Goal: Transaction & Acquisition: Download file/media

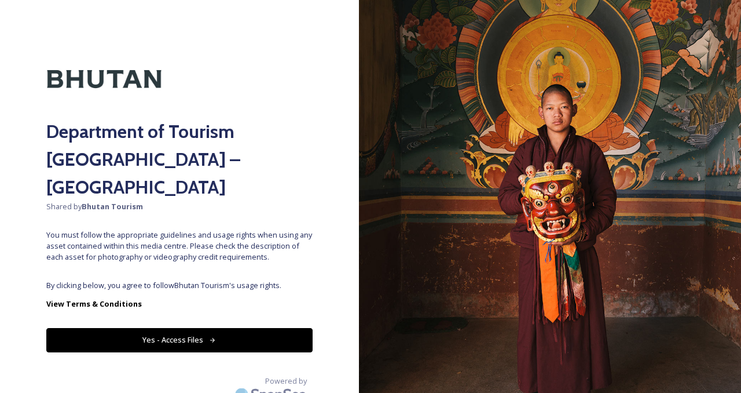
click at [181, 328] on button "Yes - Access Files" at bounding box center [179, 340] width 266 height 24
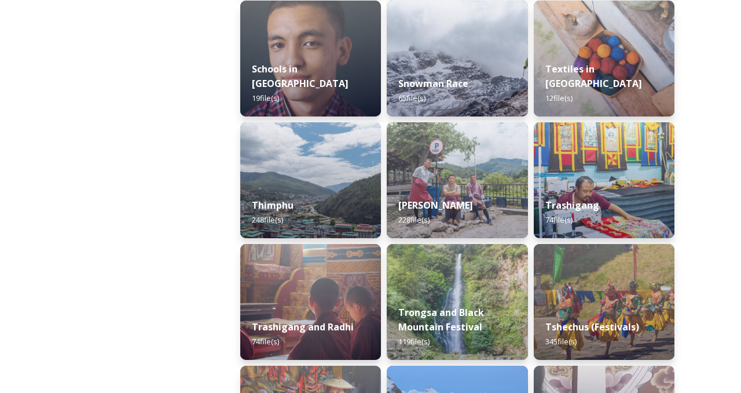
scroll to position [1298, 0]
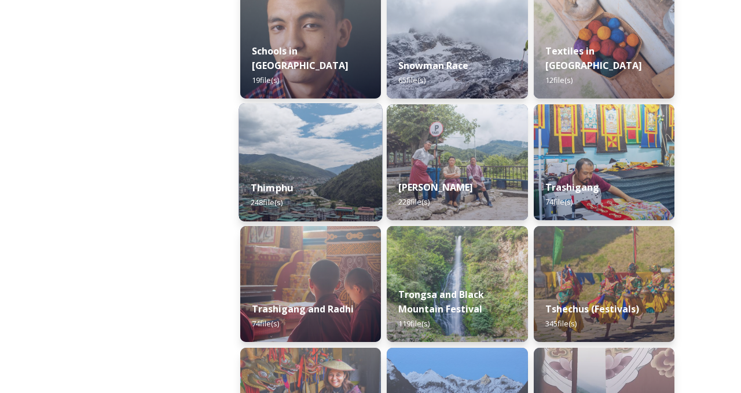
click at [311, 182] on div "Thimphu 248 file(s)" at bounding box center [311, 195] width 144 height 53
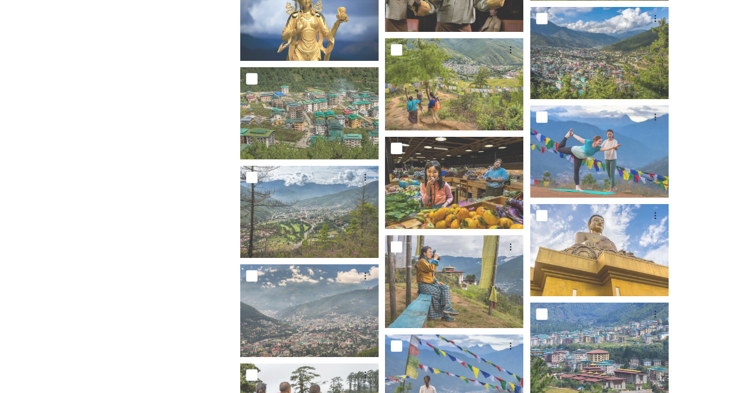
scroll to position [1645, 0]
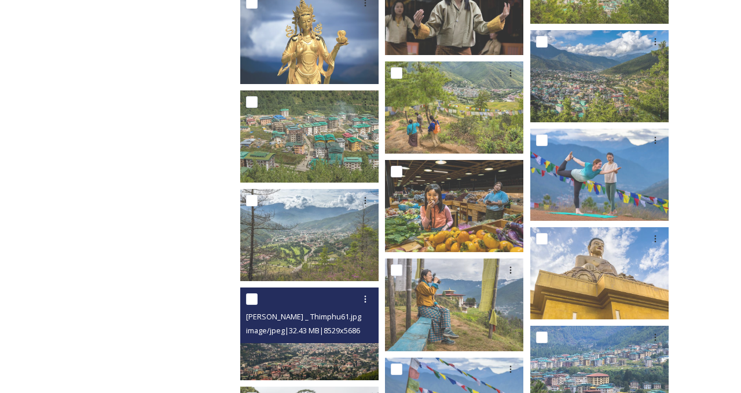
click at [277, 330] on span "image/jpeg | 32.43 MB | 8529 x 5686" at bounding box center [303, 330] width 114 height 10
click at [277, 356] on img at bounding box center [309, 333] width 138 height 92
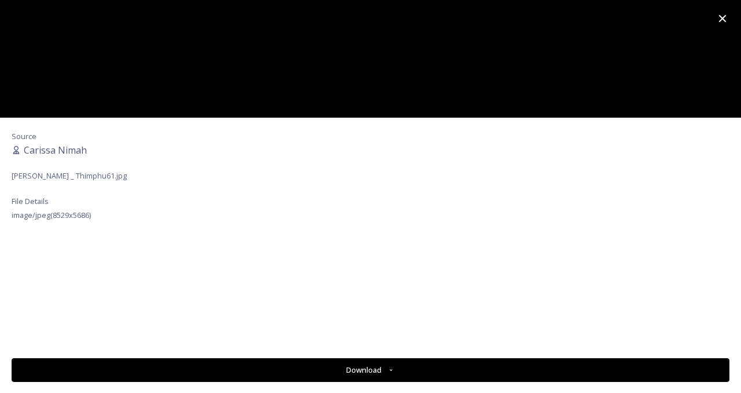
scroll to position [1666, 0]
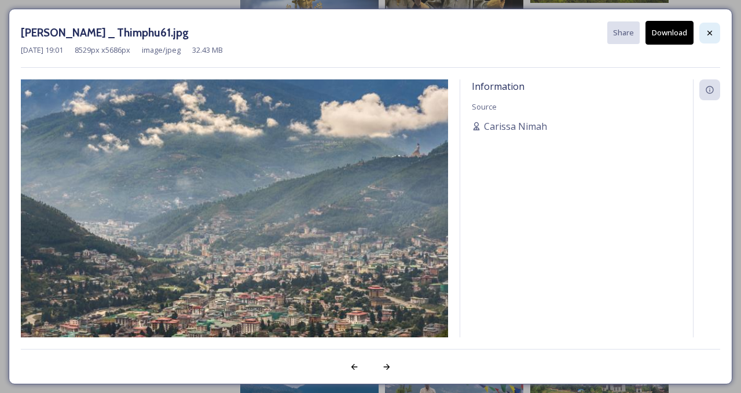
click at [713, 29] on icon at bounding box center [710, 32] width 9 height 9
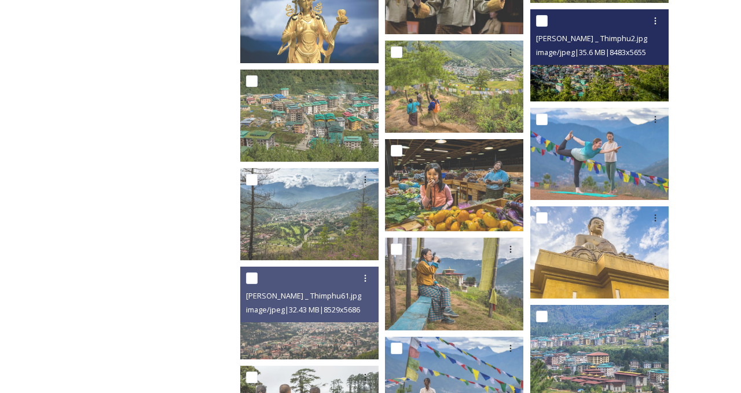
click at [593, 74] on img at bounding box center [600, 55] width 138 height 92
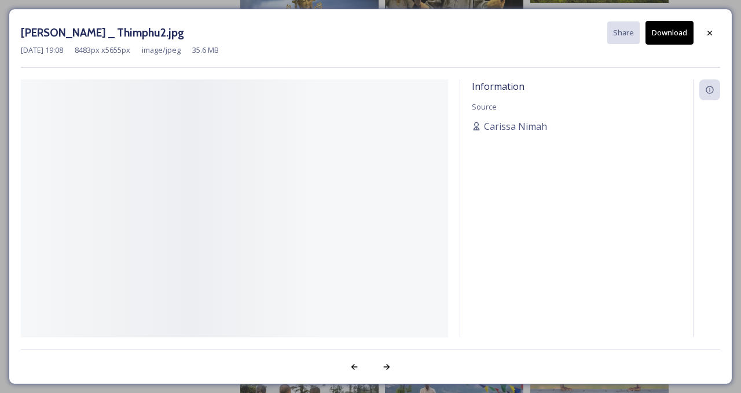
click at [593, 74] on div "Marcus Westberg _ Thimphu2.jpg Share Download Nov 13 2023 19:08 8483 px x 5655 …" at bounding box center [371, 196] width 724 height 375
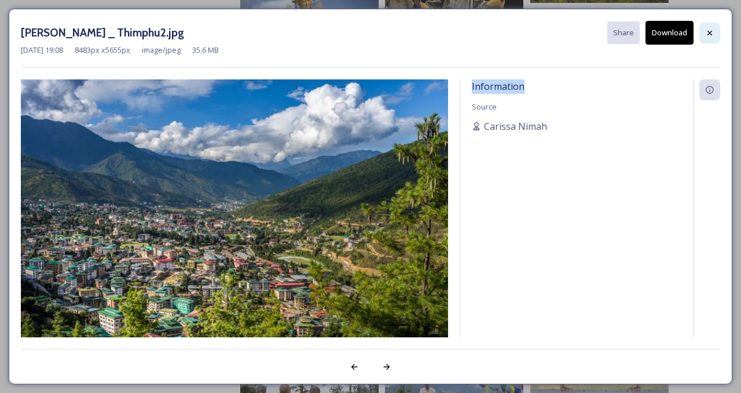
click at [714, 31] on icon at bounding box center [710, 32] width 9 height 9
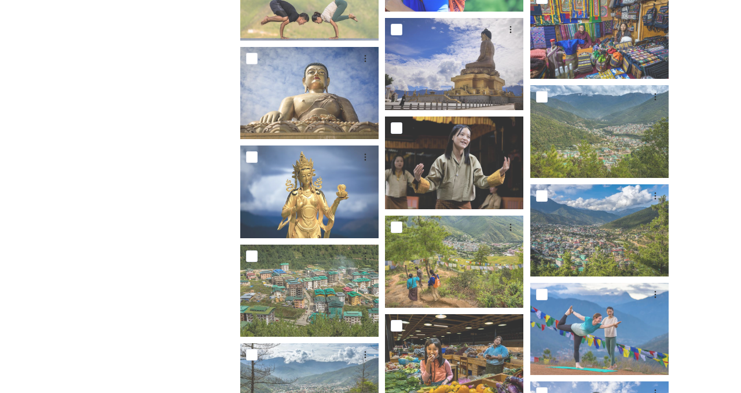
scroll to position [1457, 0]
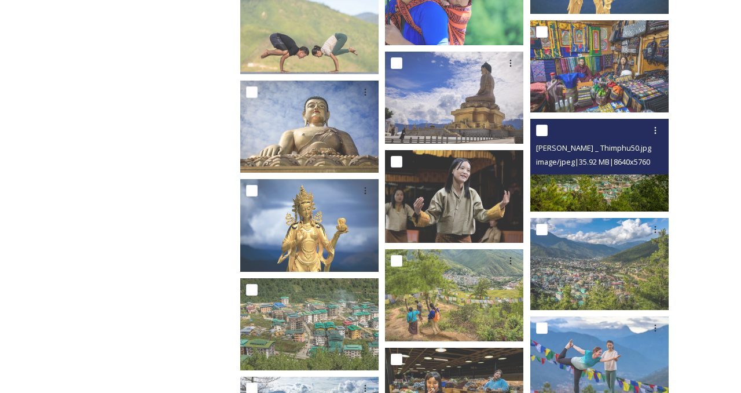
click at [600, 185] on img at bounding box center [600, 165] width 138 height 92
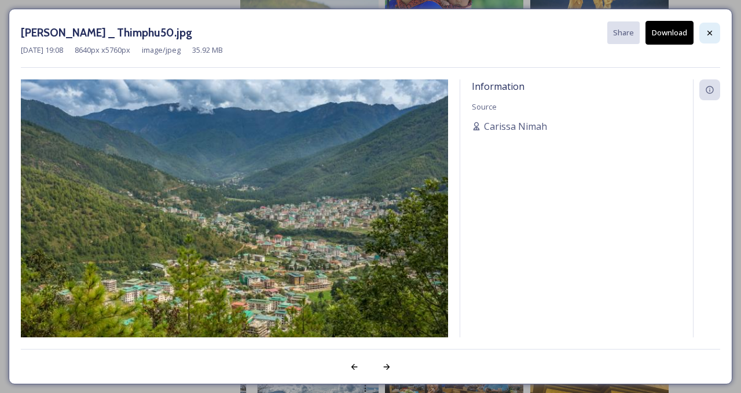
click at [717, 31] on div at bounding box center [710, 33] width 21 height 21
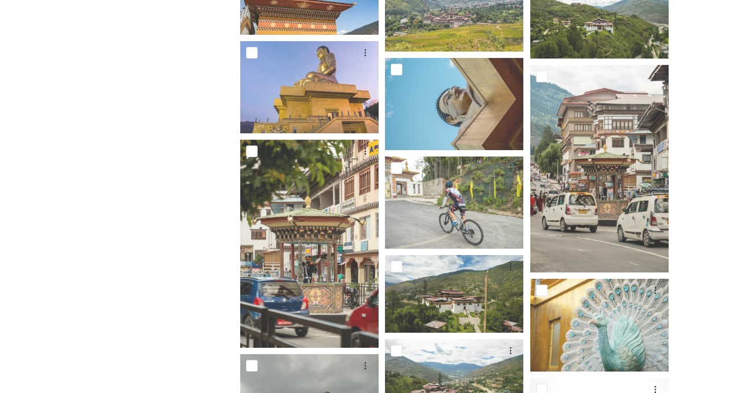
scroll to position [646, 0]
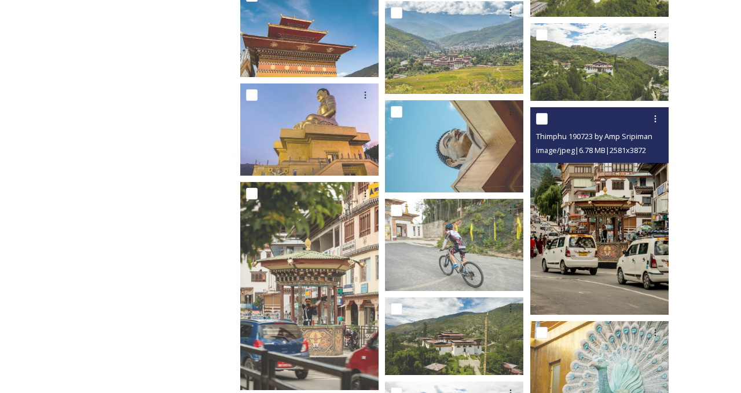
click at [607, 264] on img at bounding box center [600, 211] width 138 height 208
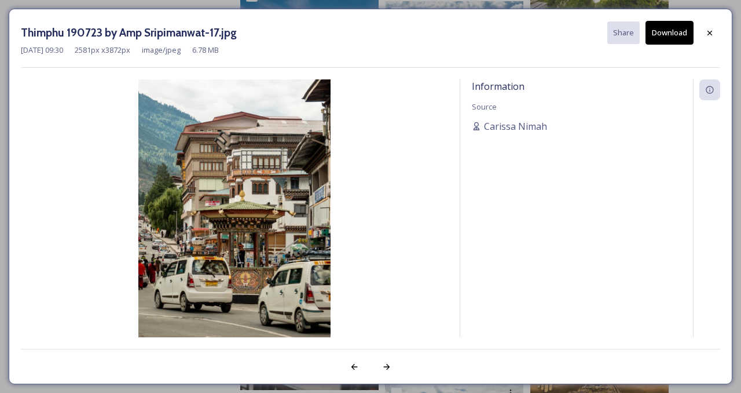
click at [288, 211] on img at bounding box center [234, 223] width 427 height 288
click at [678, 35] on button "Download" at bounding box center [670, 33] width 48 height 24
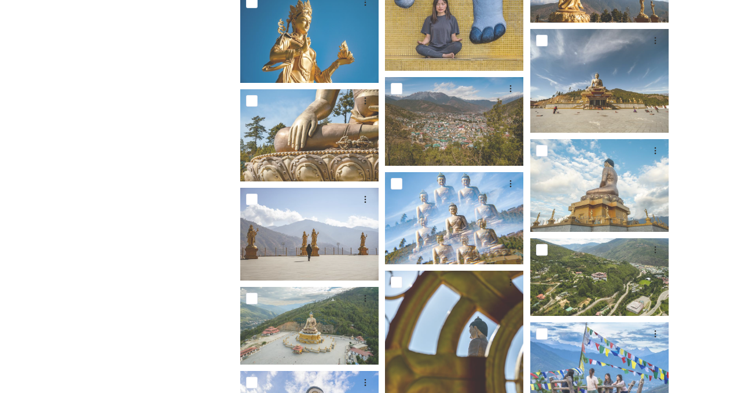
scroll to position [4212, 0]
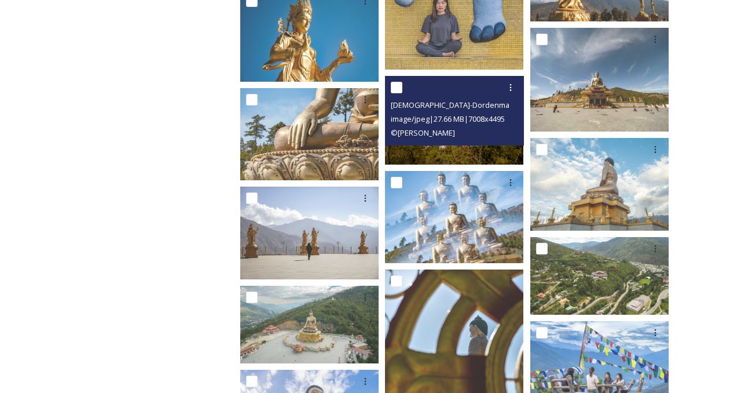
click at [455, 158] on img at bounding box center [454, 120] width 138 height 89
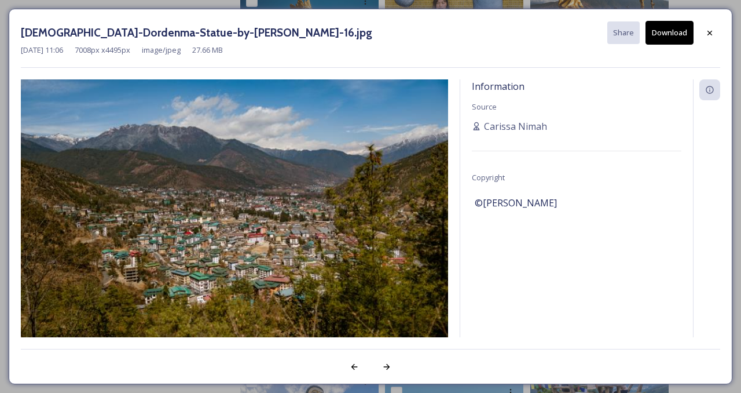
click at [546, 54] on div "Mar 19 2024 11:06 7008 px x 4495 px image/jpeg 27.66 MB" at bounding box center [371, 50] width 700 height 11
click at [714, 30] on icon at bounding box center [710, 32] width 9 height 9
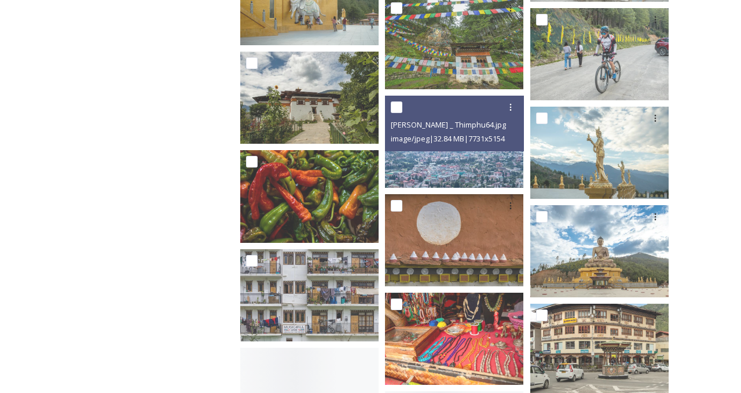
scroll to position [5371, 0]
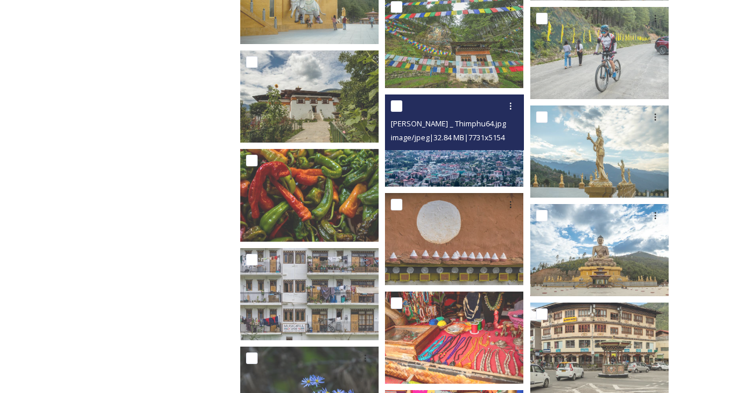
click at [436, 168] on img at bounding box center [454, 140] width 138 height 92
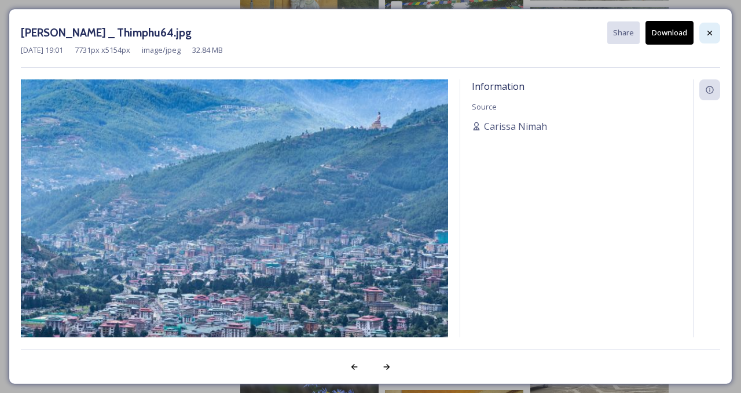
click at [711, 28] on icon at bounding box center [710, 32] width 9 height 9
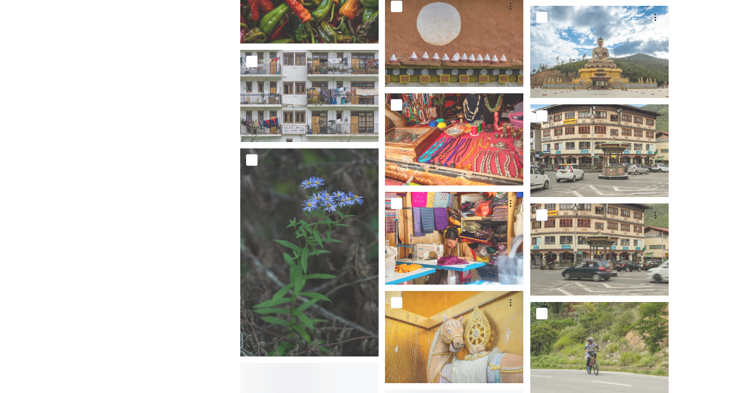
scroll to position [5603, 0]
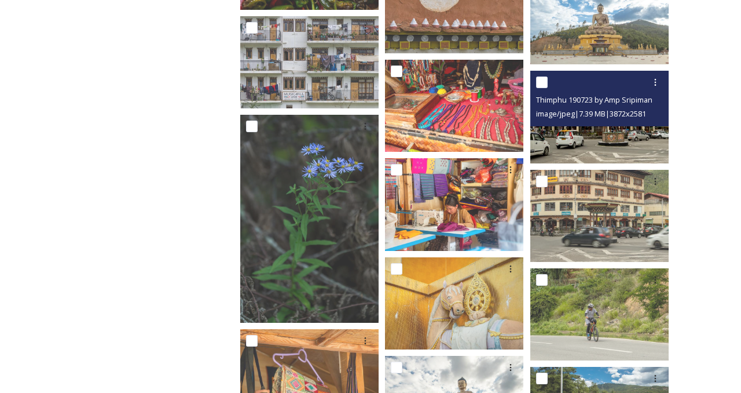
click at [605, 136] on img at bounding box center [600, 117] width 138 height 92
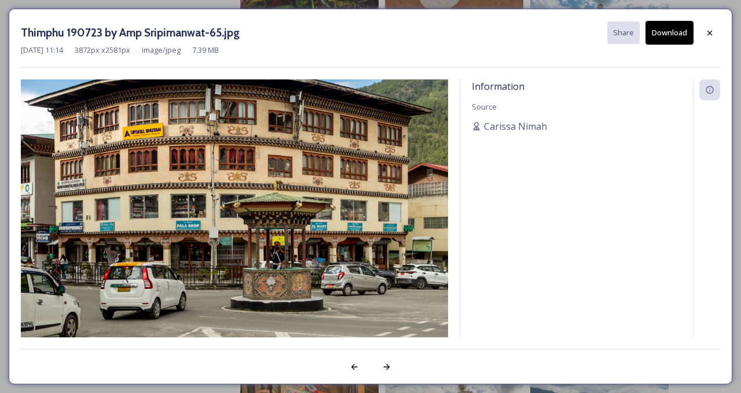
click at [664, 35] on button "Download" at bounding box center [670, 33] width 48 height 24
click at [715, 30] on div at bounding box center [710, 33] width 21 height 21
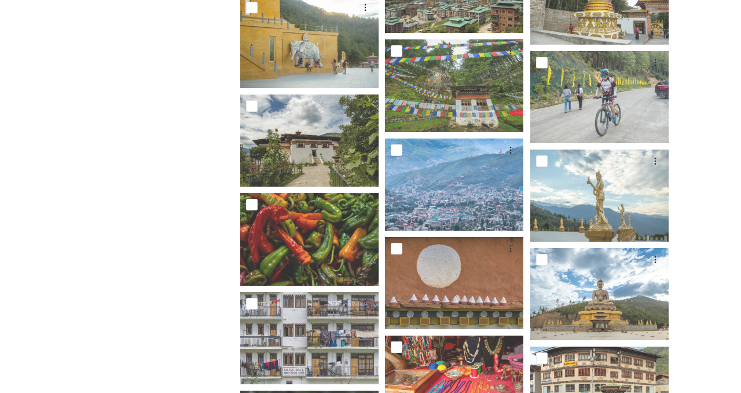
scroll to position [5324, 0]
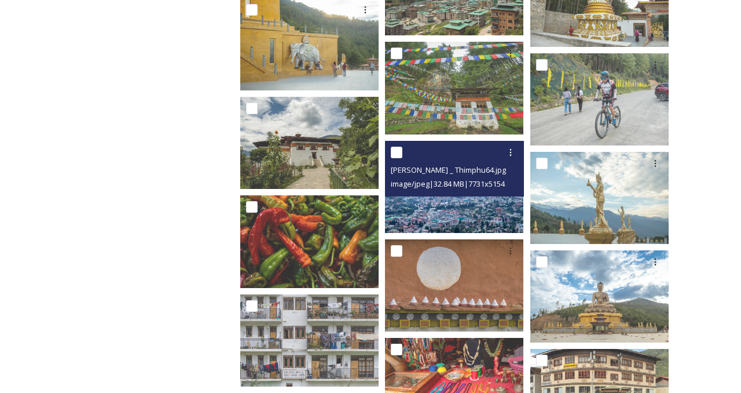
click at [451, 213] on img at bounding box center [454, 186] width 138 height 92
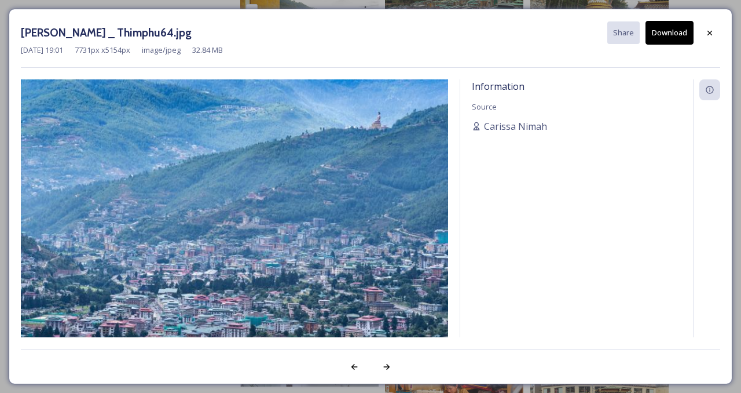
click at [284, 235] on img at bounding box center [234, 221] width 427 height 285
click at [708, 31] on icon at bounding box center [710, 32] width 9 height 9
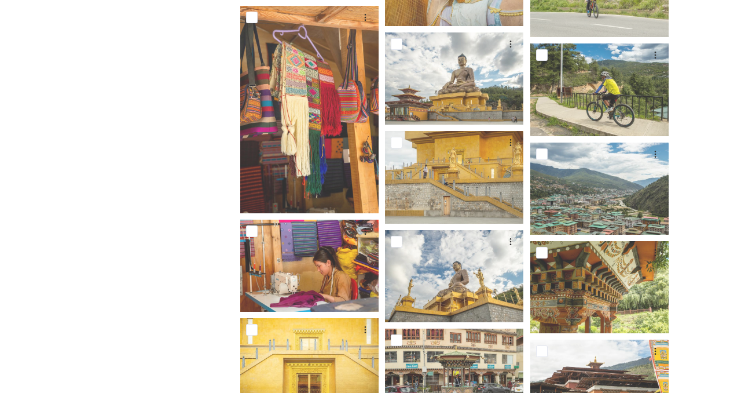
scroll to position [5927, 0]
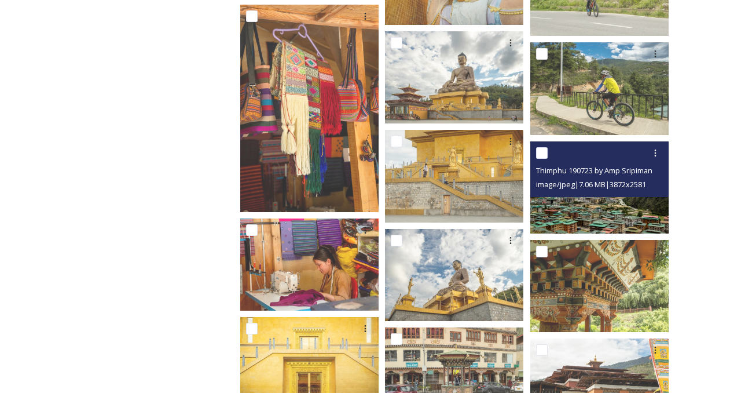
click at [591, 210] on img at bounding box center [600, 187] width 138 height 92
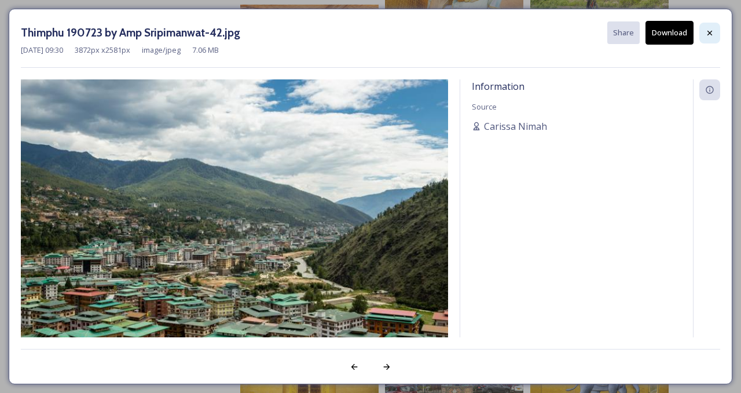
click at [712, 32] on icon at bounding box center [710, 32] width 9 height 9
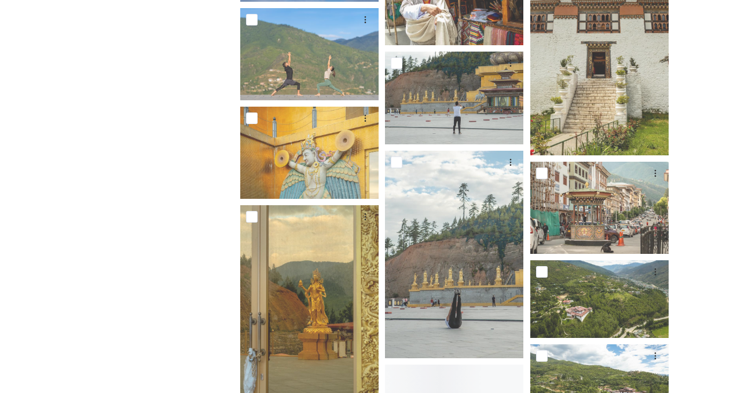
scroll to position [7920, 0]
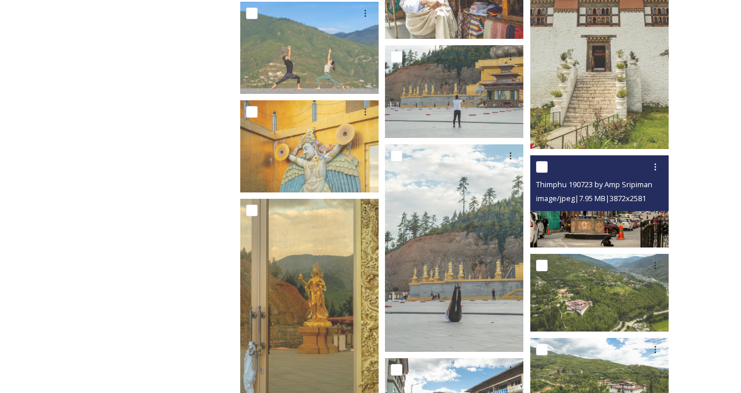
click at [622, 222] on img at bounding box center [600, 201] width 138 height 92
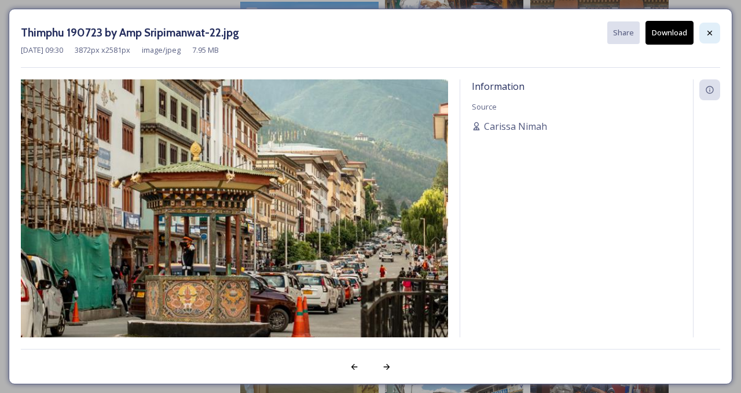
click at [712, 30] on icon at bounding box center [710, 32] width 9 height 9
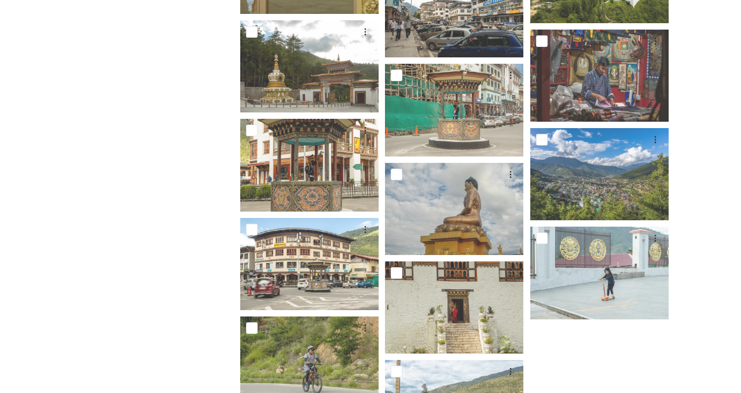
scroll to position [8313, 0]
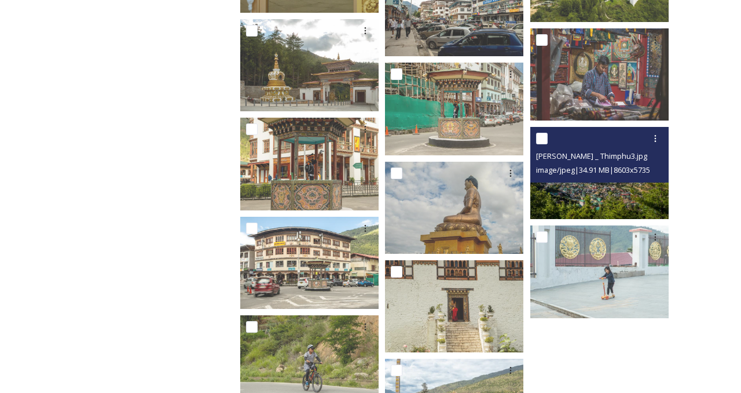
click at [616, 181] on div "Marcus Westberg _ Thimphu3.jpg image/jpeg | 34.91 MB | 8603 x 5735" at bounding box center [600, 155] width 138 height 56
click at [600, 201] on img at bounding box center [600, 173] width 138 height 92
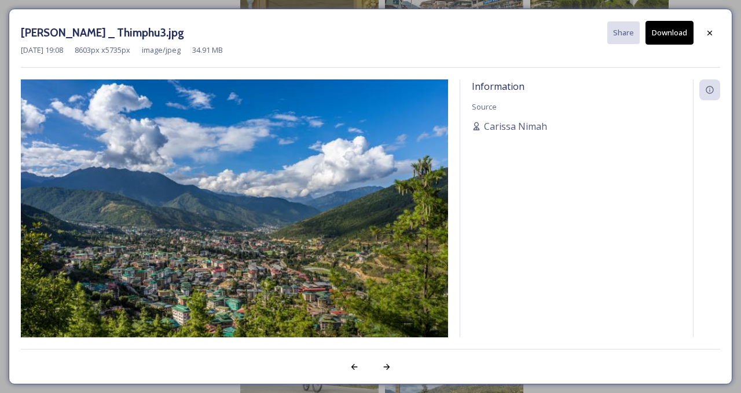
click at [715, 4] on div "Marcus Westberg _ Thimphu3.jpg Share Download Nov 13 2023 19:08 8603 px x 5735 …" at bounding box center [370, 196] width 741 height 393
click at [633, 119] on div "Carissa Nimah" at bounding box center [577, 126] width 210 height 14
click at [487, 42] on div "Marcus Westberg _ Thimphu3.jpg Share Download" at bounding box center [371, 33] width 700 height 24
click at [443, 45] on div "Nov 13 2023 19:08 8603 px x 5735 px image/jpeg 34.91 MB" at bounding box center [371, 50] width 700 height 11
click at [408, 54] on div "Nov 13 2023 19:08 8603 px x 5735 px image/jpeg 34.91 MB" at bounding box center [371, 50] width 700 height 11
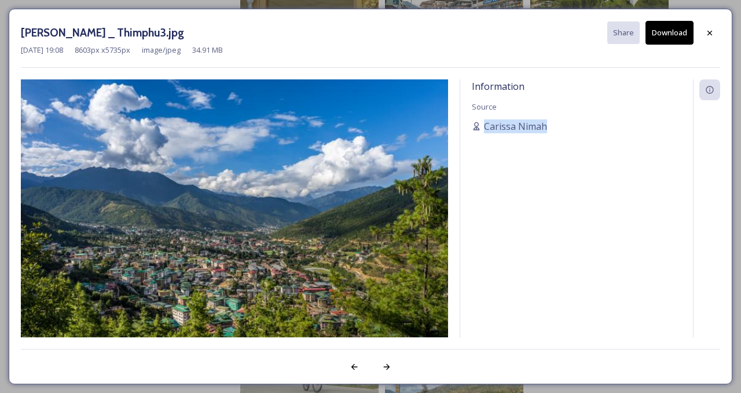
drag, startPoint x: 663, startPoint y: 106, endPoint x: 600, endPoint y: 154, distance: 78.5
click at [600, 154] on div "Information Source [PERSON_NAME]" at bounding box center [577, 208] width 233 height 258
click at [558, 191] on div "Information Source [PERSON_NAME]" at bounding box center [577, 208] width 233 height 258
click at [449, 16] on div "Marcus Westberg _ Thimphu3.jpg Share Download Nov 13 2023 19:08 8603 px x 5735 …" at bounding box center [371, 196] width 724 height 375
click at [674, 30] on button "Download" at bounding box center [670, 33] width 48 height 24
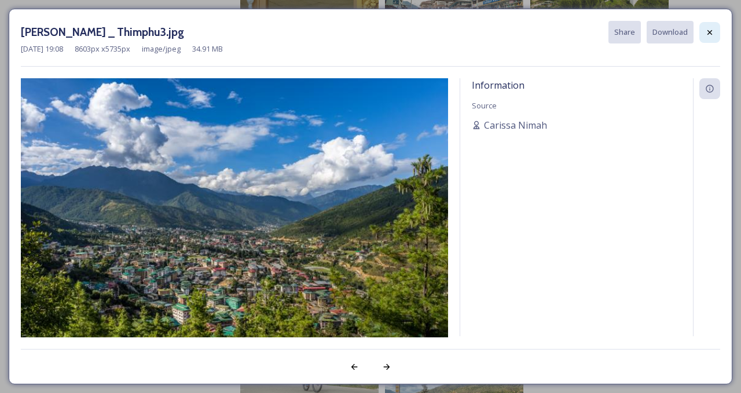
click at [712, 30] on icon at bounding box center [710, 32] width 9 height 9
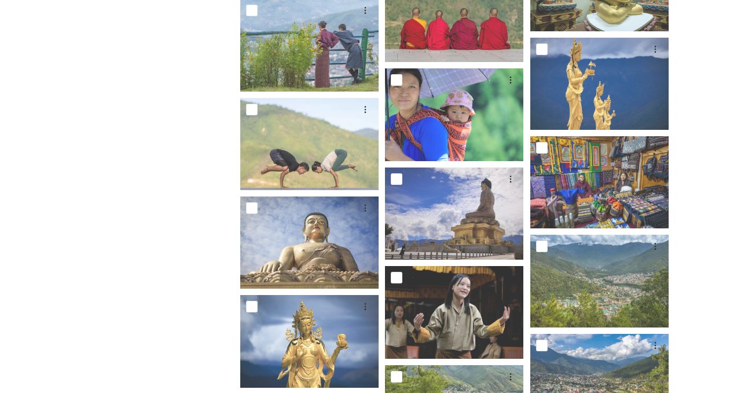
scroll to position [1392, 0]
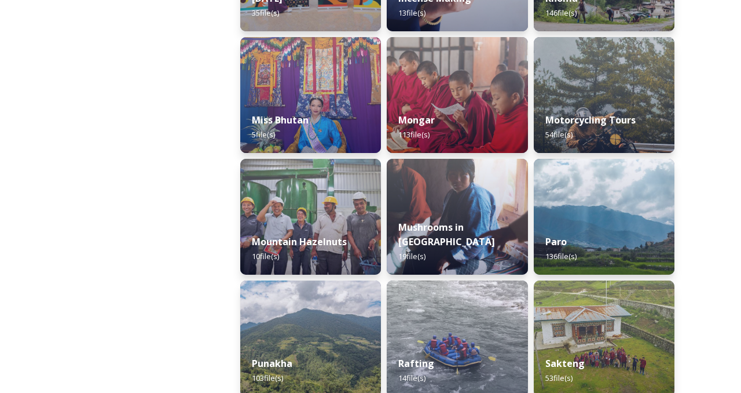
scroll to position [880, 0]
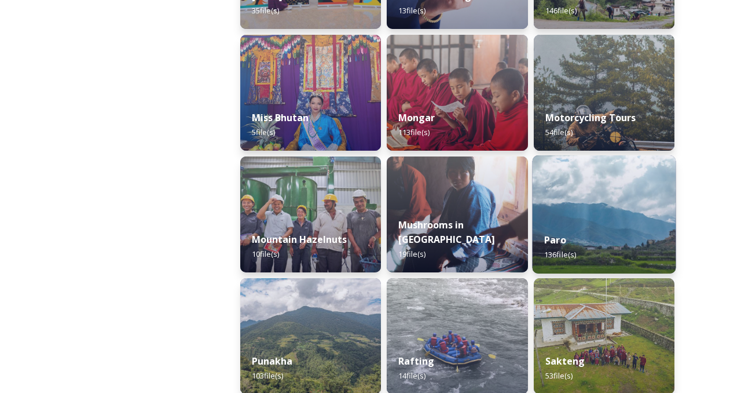
click at [620, 236] on div "Paro 136 file(s)" at bounding box center [604, 247] width 144 height 53
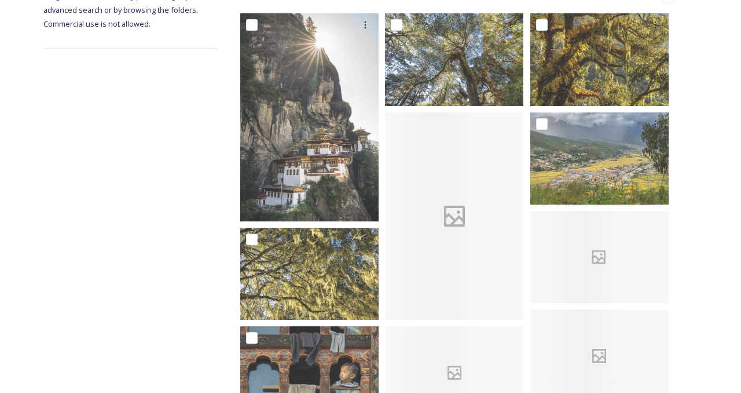
scroll to position [209, 0]
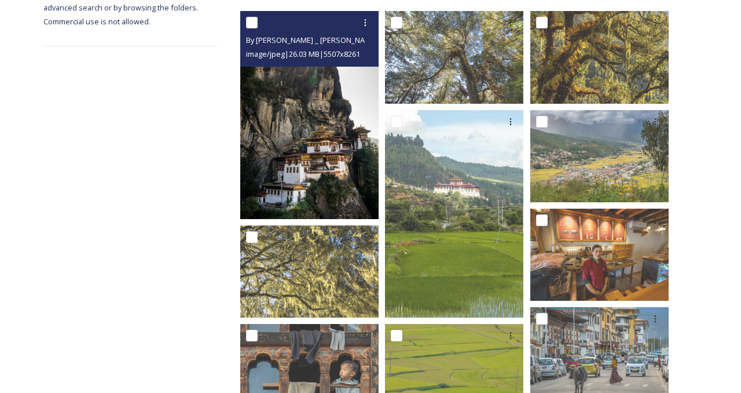
click at [323, 169] on img at bounding box center [309, 115] width 138 height 208
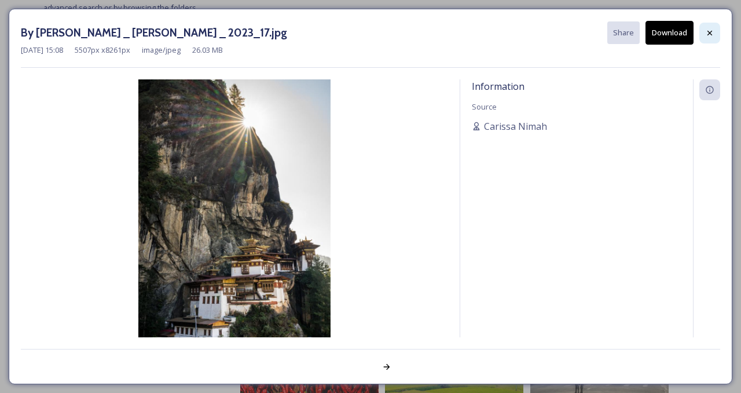
click at [709, 34] on icon at bounding box center [710, 32] width 9 height 9
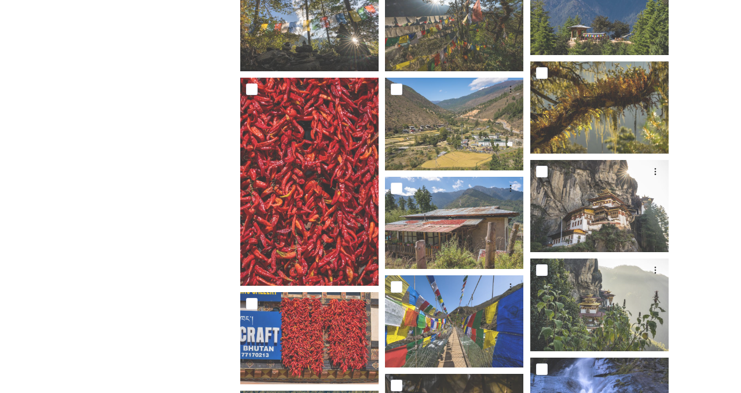
scroll to position [1408, 0]
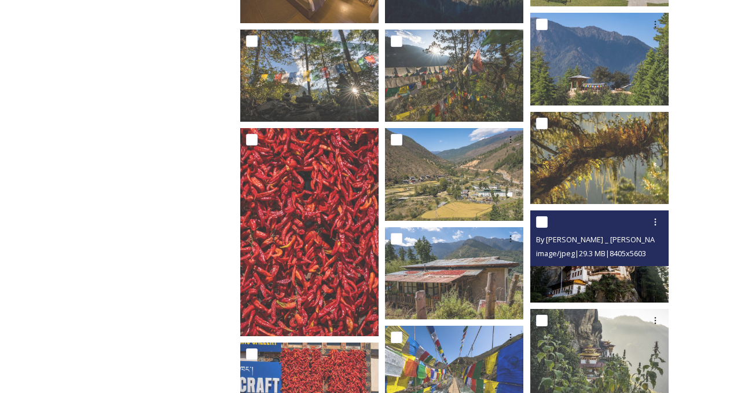
click at [598, 290] on img at bounding box center [600, 256] width 138 height 92
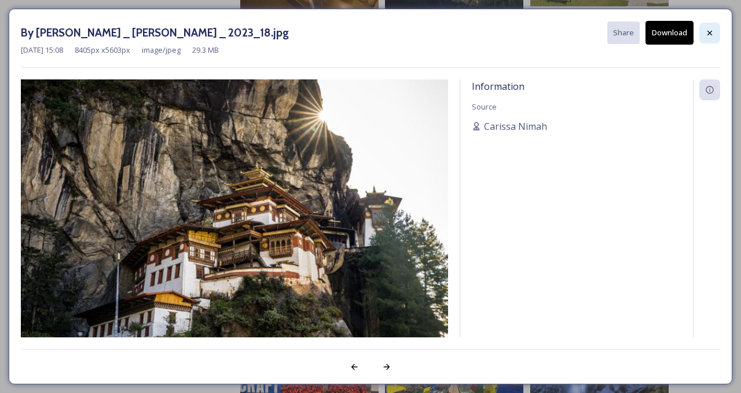
click at [708, 28] on icon at bounding box center [710, 32] width 9 height 9
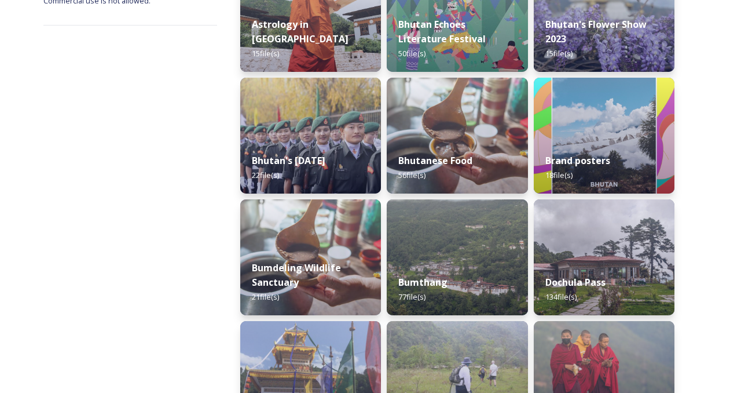
scroll to position [232, 0]
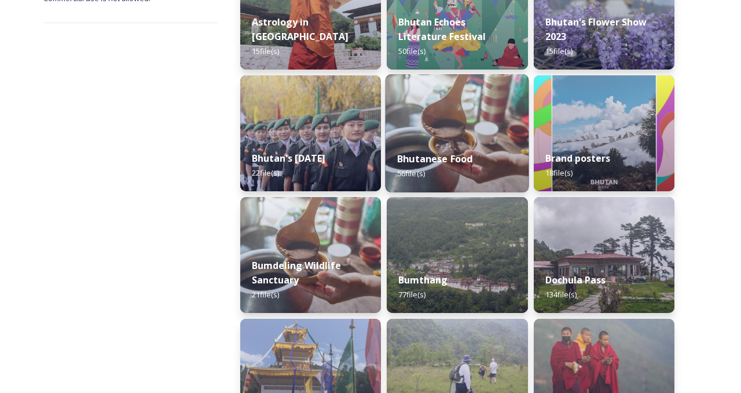
click at [434, 162] on strong "Bhutanese Food" at bounding box center [435, 158] width 76 height 13
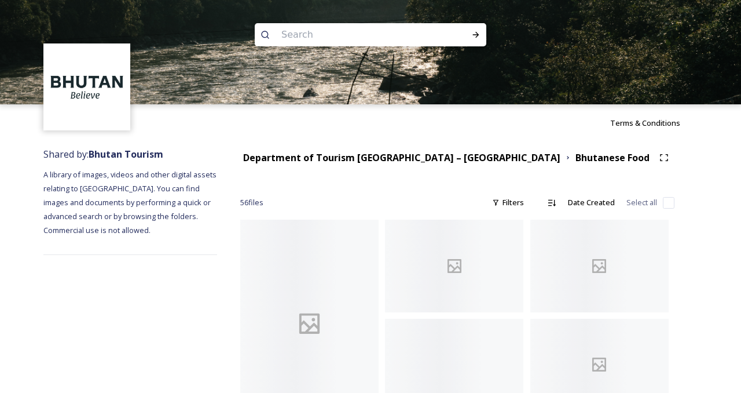
click at [344, 130] on div "Terms & Conditions" at bounding box center [370, 122] width 741 height 37
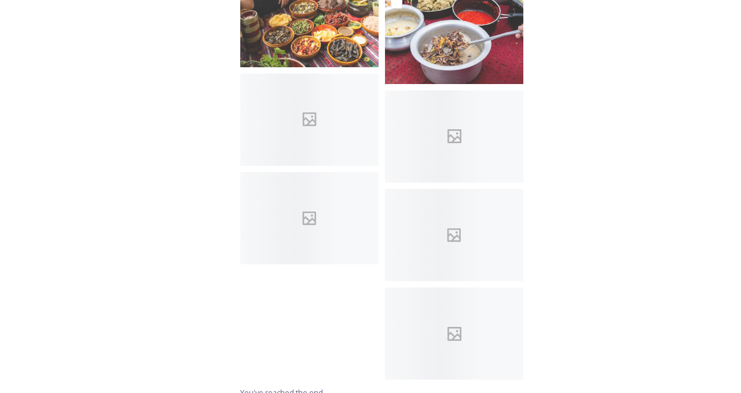
scroll to position [2413, 0]
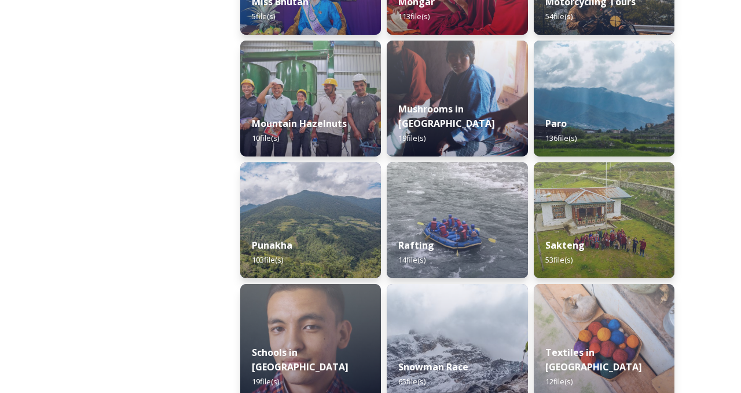
scroll to position [1043, 0]
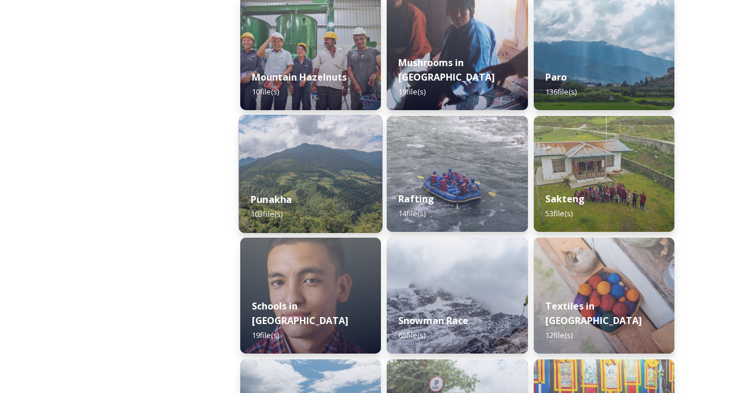
click at [326, 171] on img at bounding box center [311, 174] width 144 height 118
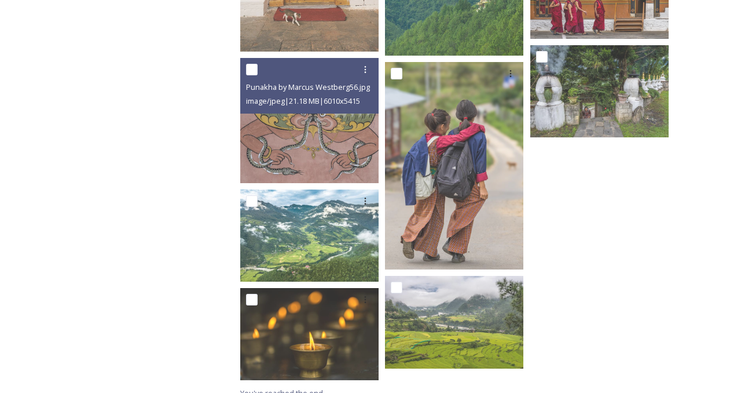
scroll to position [4020, 0]
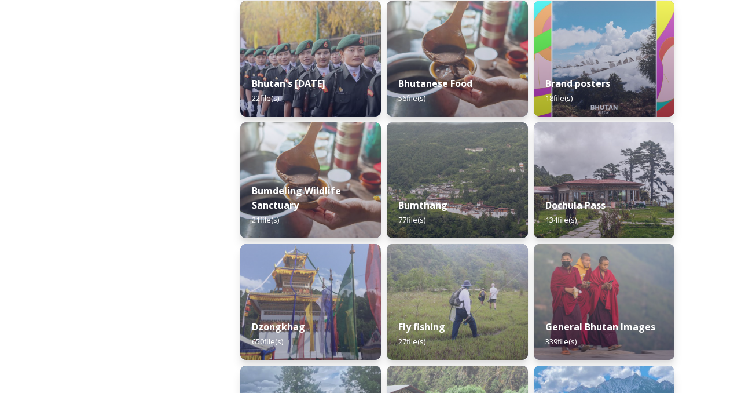
scroll to position [348, 0]
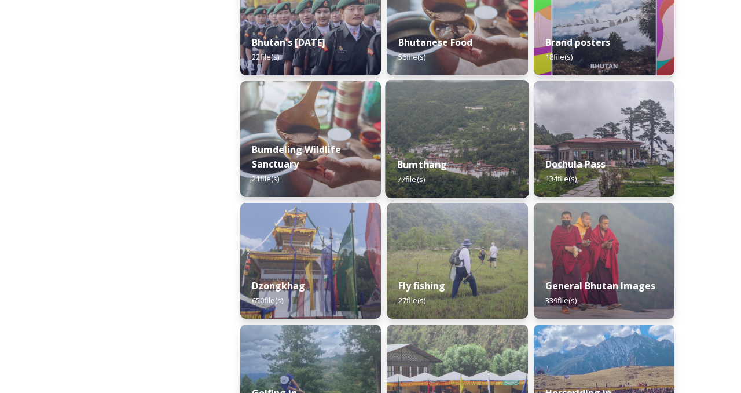
click at [432, 142] on img at bounding box center [458, 139] width 144 height 118
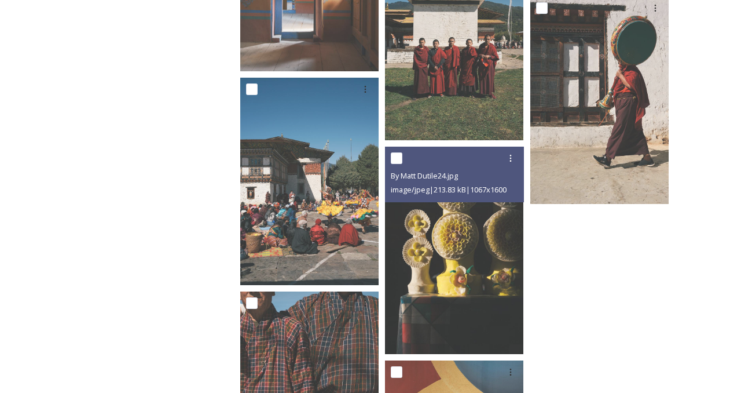
scroll to position [4048, 0]
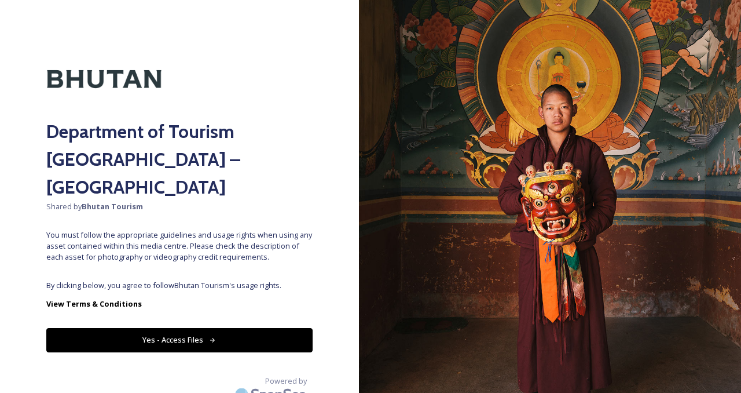
click at [262, 328] on button "Yes - Access Files" at bounding box center [179, 340] width 266 height 24
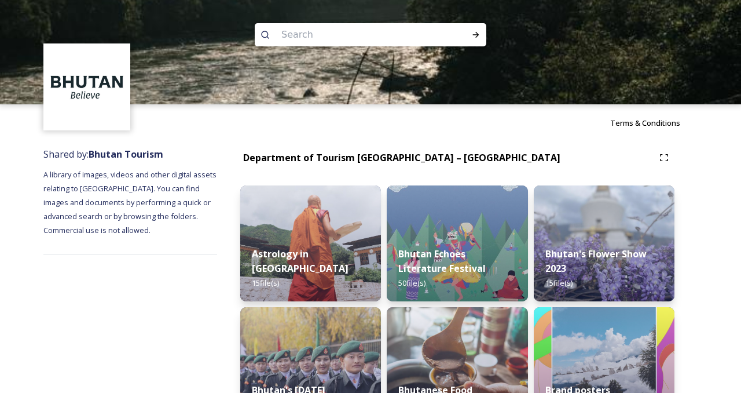
click at [321, 31] on input at bounding box center [355, 34] width 159 height 25
type input "bhutan chili"
click at [474, 36] on icon at bounding box center [476, 34] width 9 height 9
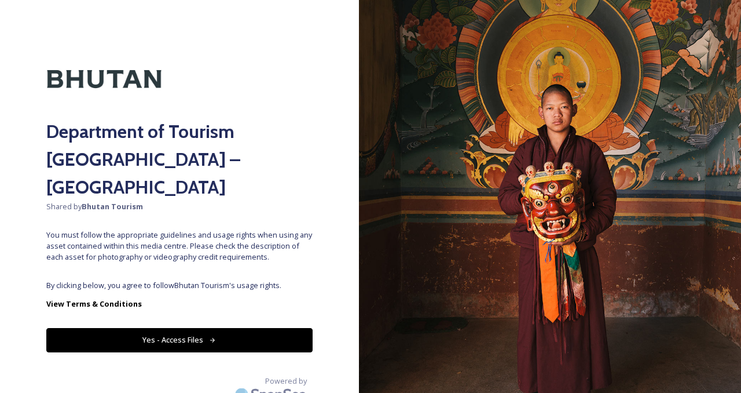
click at [122, 328] on button "Yes - Access Files" at bounding box center [179, 340] width 266 height 24
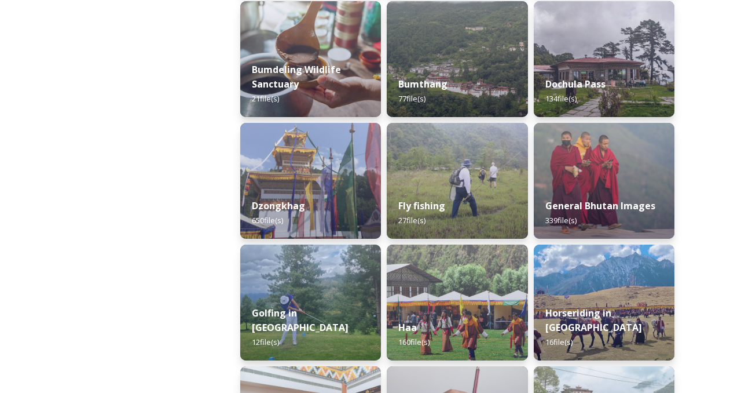
scroll to position [440, 0]
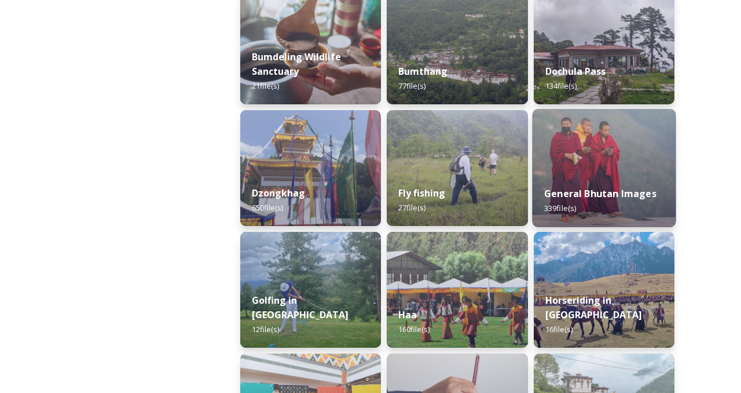
click at [583, 188] on strong "General Bhutan Images" at bounding box center [600, 193] width 112 height 13
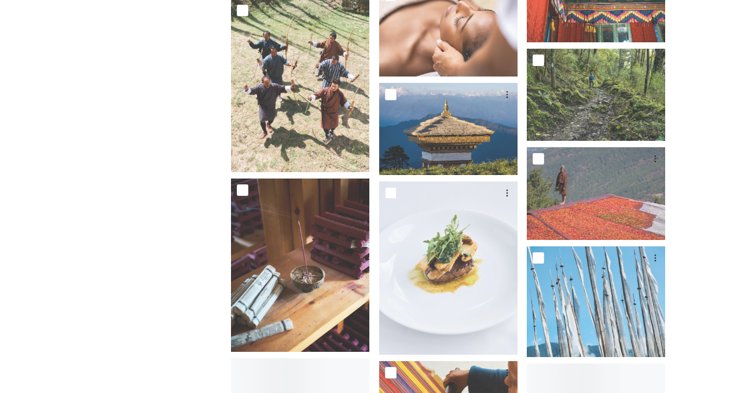
scroll to position [5491, 0]
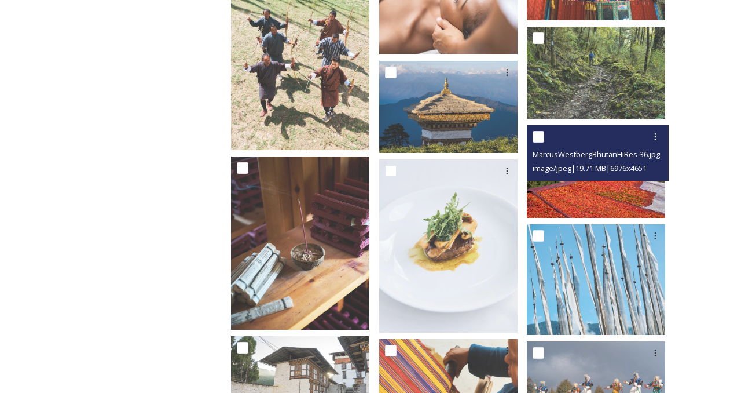
click at [606, 195] on img at bounding box center [596, 171] width 138 height 92
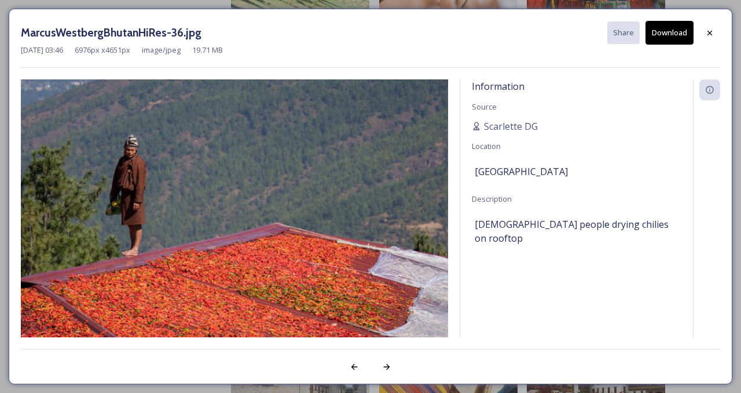
click at [670, 35] on button "Download" at bounding box center [670, 33] width 48 height 24
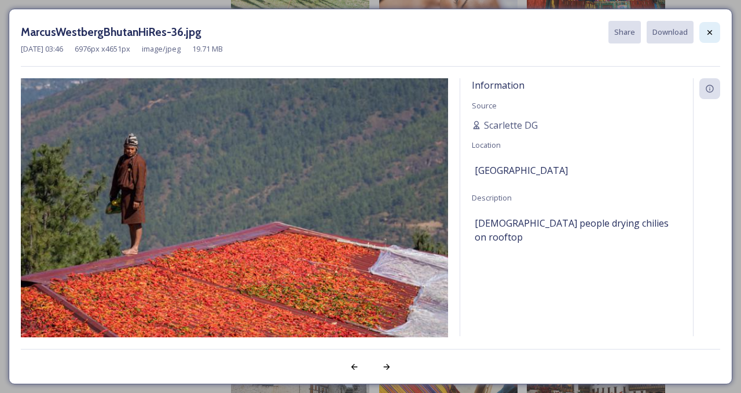
click at [711, 32] on icon at bounding box center [710, 32] width 9 height 9
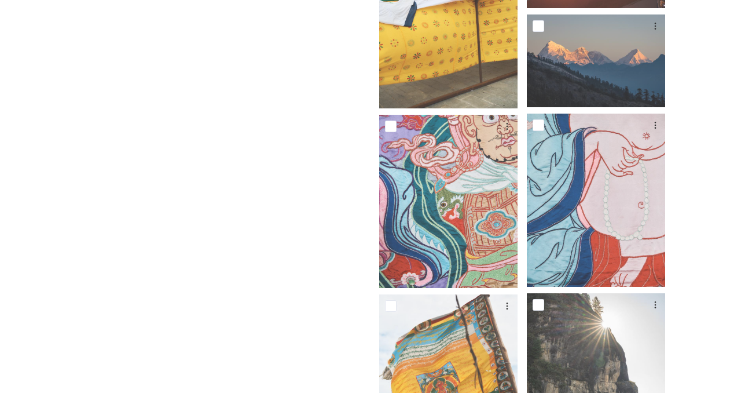
scroll to position [17144, 0]
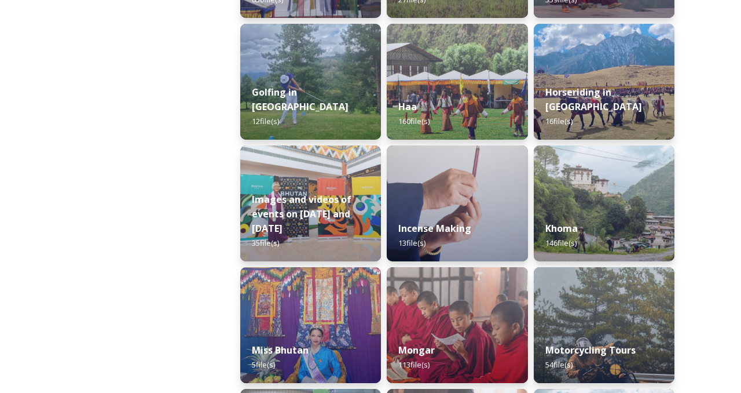
scroll to position [649, 0]
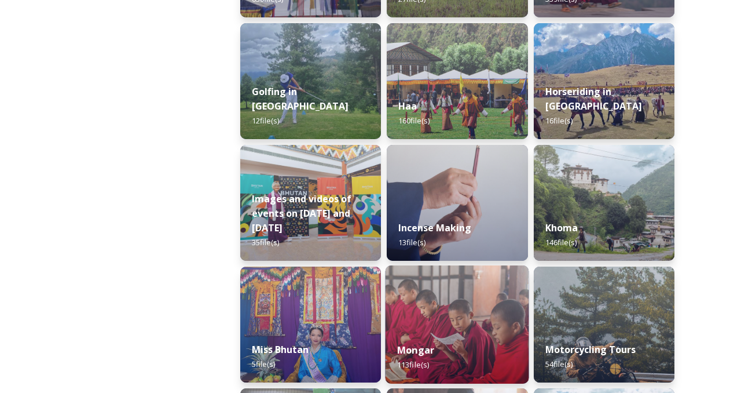
click at [437, 327] on img at bounding box center [458, 324] width 144 height 118
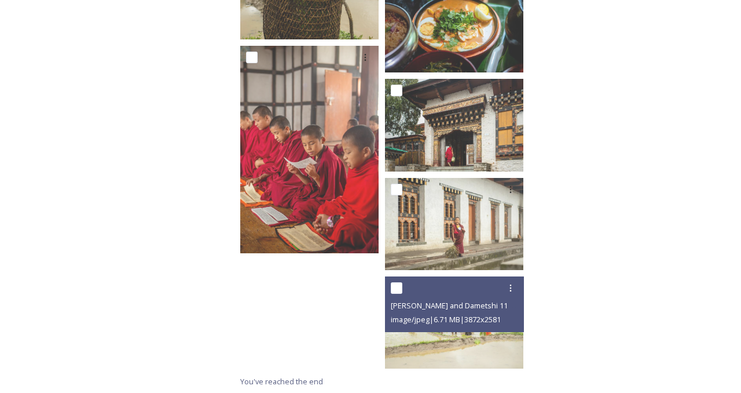
scroll to position [4907, 0]
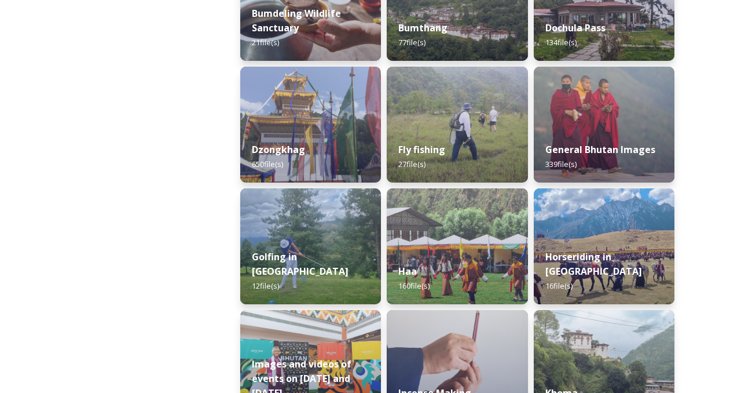
scroll to position [487, 0]
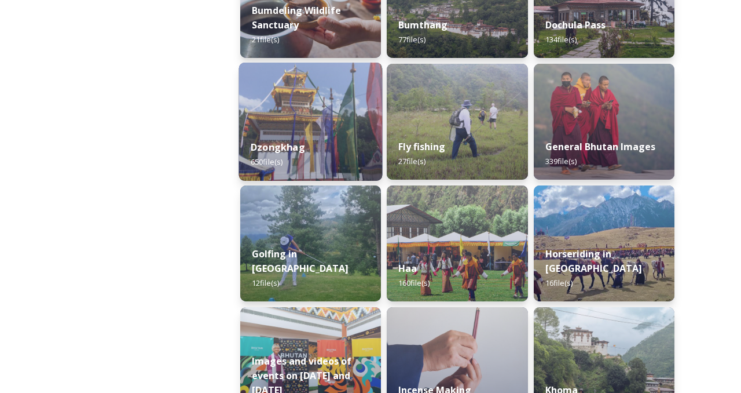
click at [323, 132] on div "Dzongkhag 650 file(s)" at bounding box center [311, 154] width 144 height 53
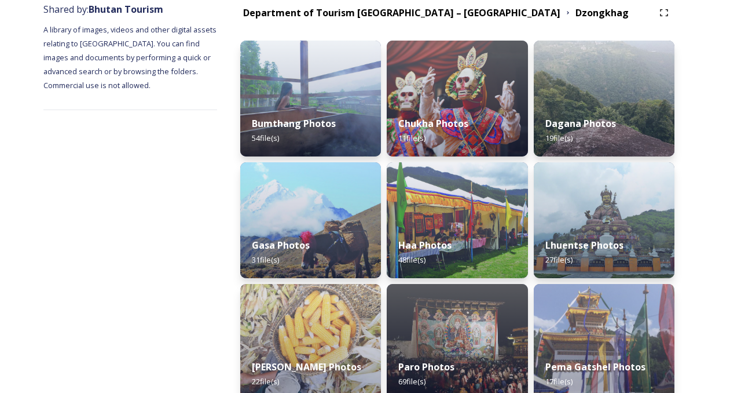
scroll to position [162, 0]
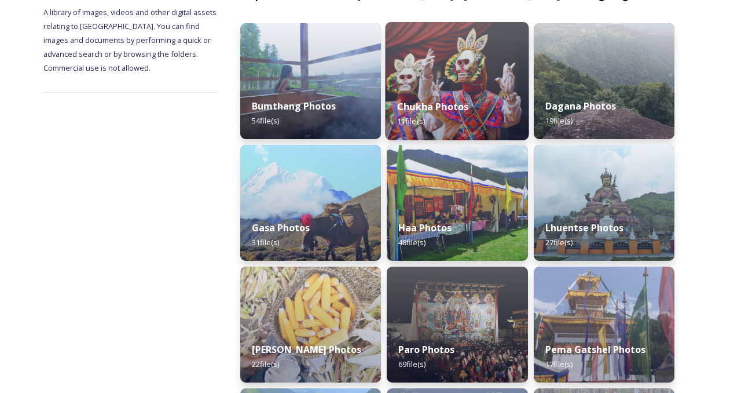
click at [485, 79] on img at bounding box center [458, 81] width 144 height 118
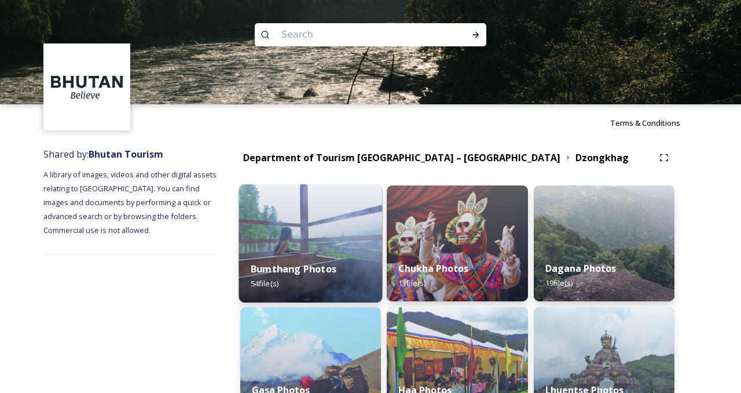
click at [309, 260] on div "Bumthang Photos 54 file(s)" at bounding box center [311, 276] width 144 height 53
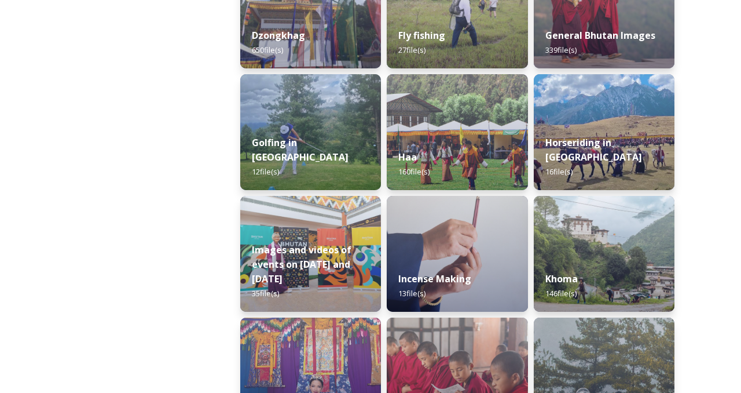
scroll to position [602, 0]
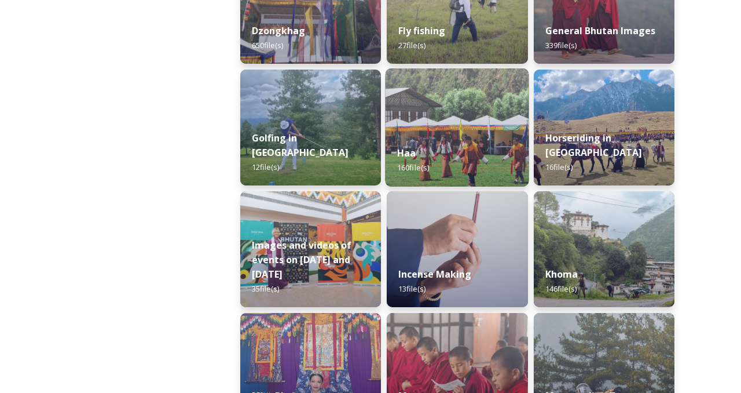
click at [465, 119] on img at bounding box center [458, 127] width 144 height 118
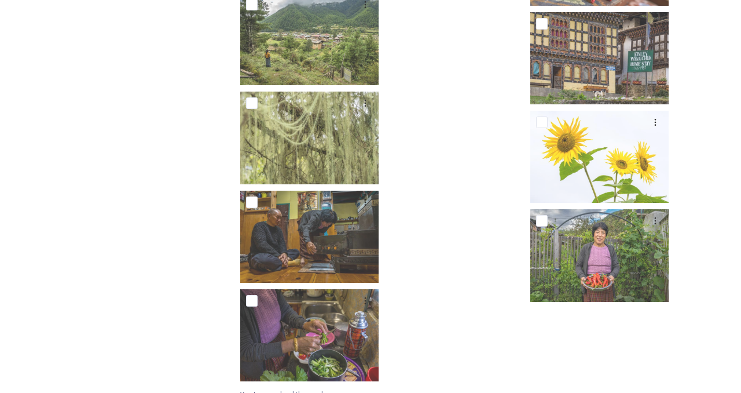
scroll to position [6923, 0]
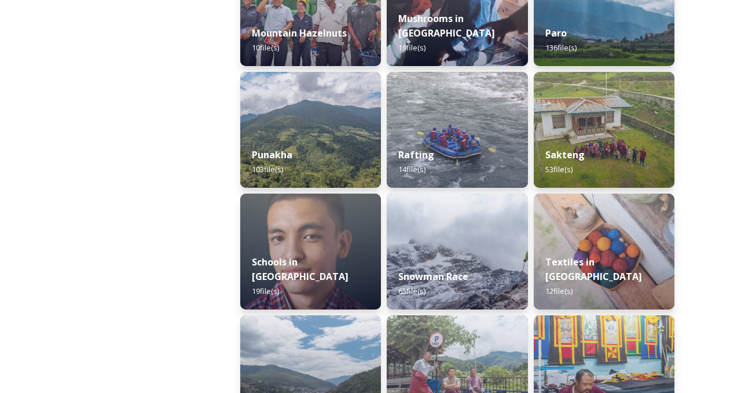
scroll to position [1089, 0]
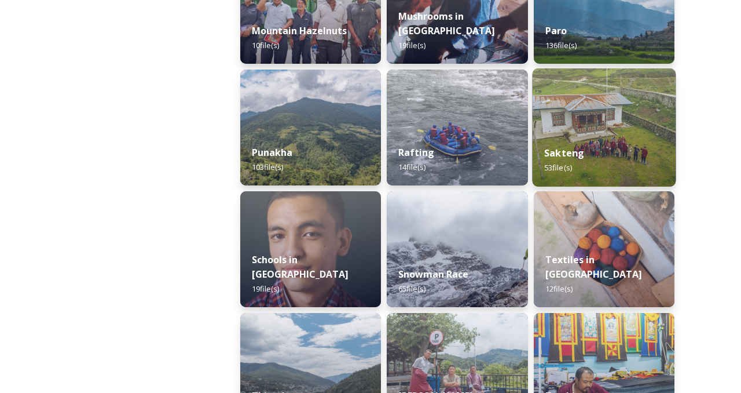
click at [590, 123] on img at bounding box center [604, 127] width 144 height 118
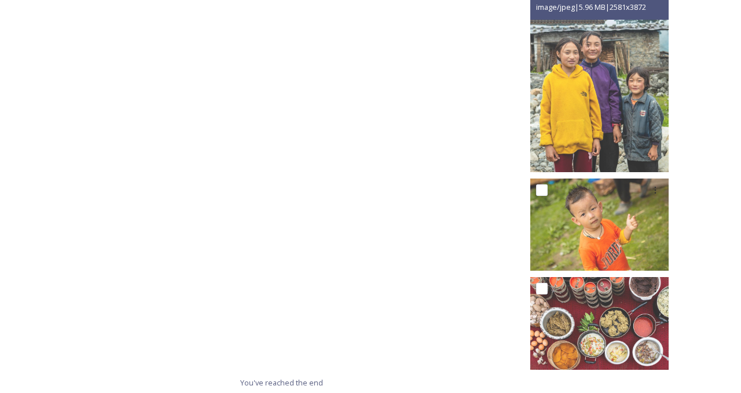
scroll to position [2561, 0]
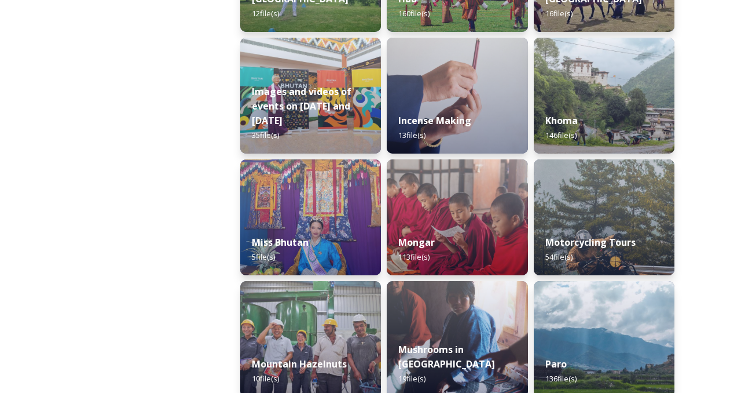
scroll to position [765, 0]
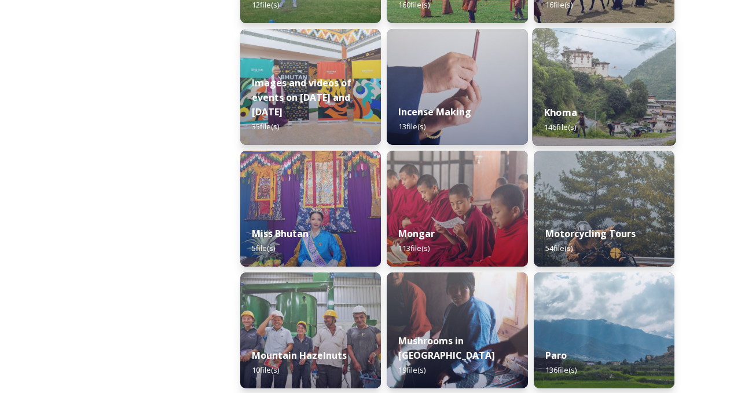
click at [611, 89] on img at bounding box center [604, 87] width 144 height 118
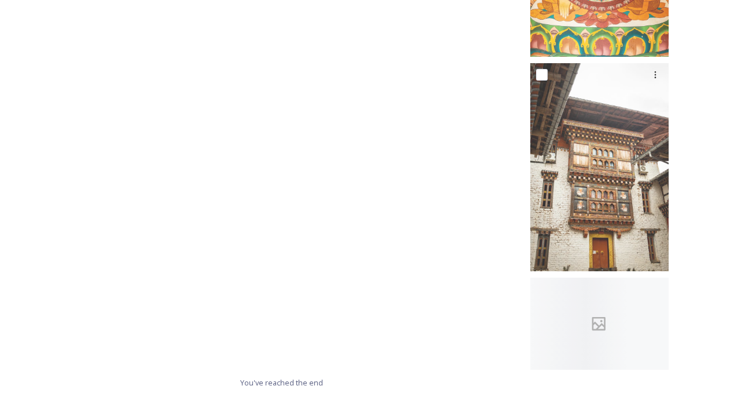
scroll to position [7278, 0]
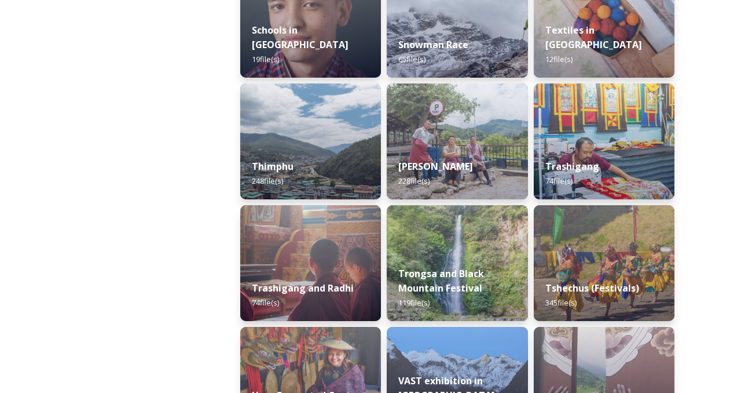
scroll to position [1321, 0]
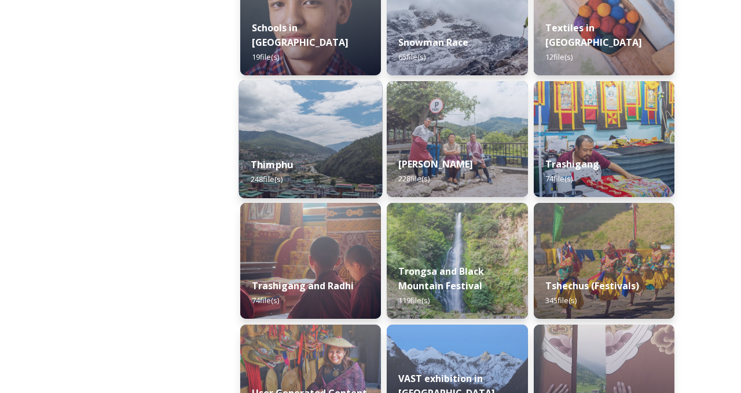
click at [308, 137] on img at bounding box center [311, 139] width 144 height 118
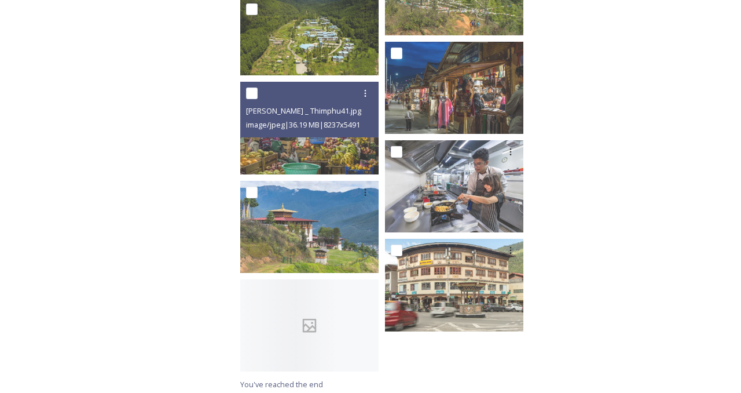
scroll to position [9015, 0]
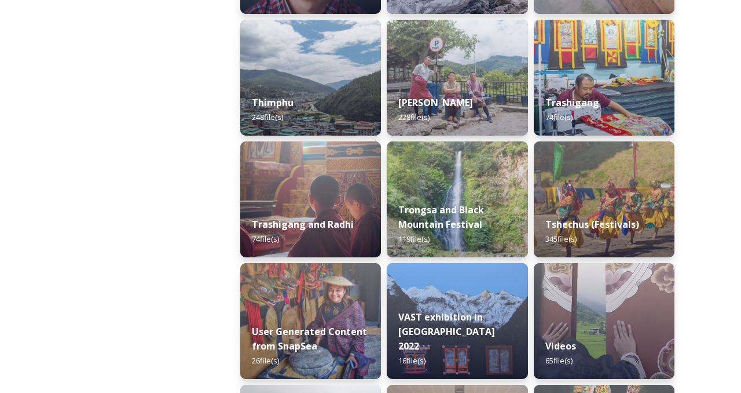
scroll to position [1390, 0]
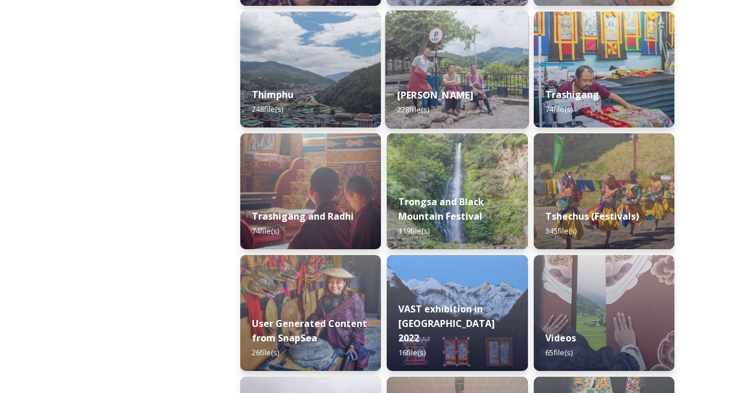
click at [462, 56] on img at bounding box center [458, 69] width 144 height 118
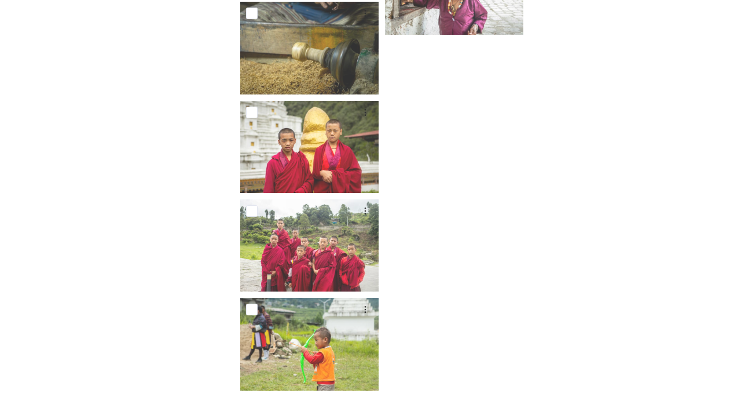
scroll to position [9939, 0]
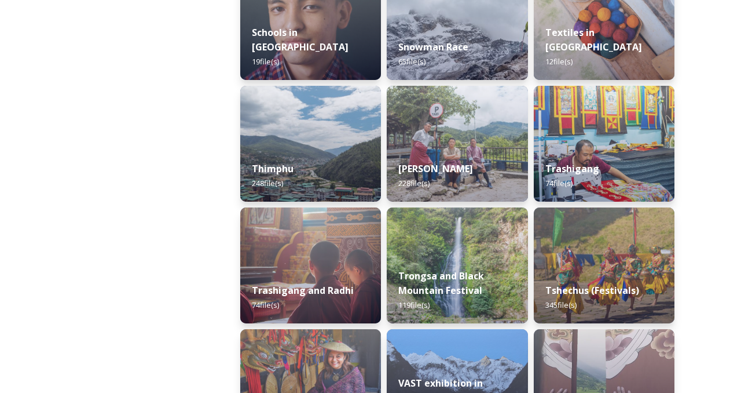
scroll to position [1367, 0]
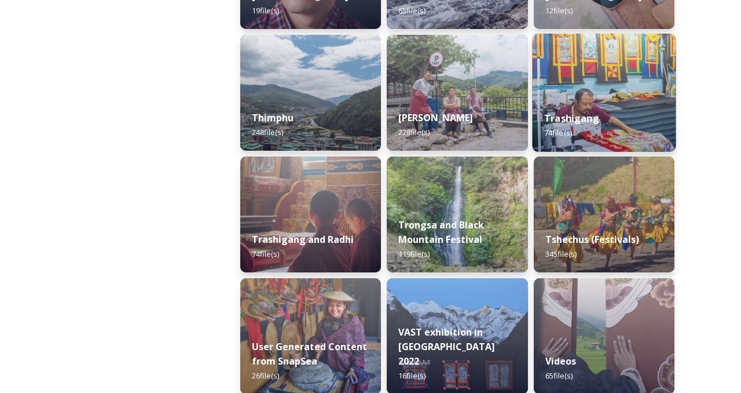
click at [593, 116] on strong "Trashigang" at bounding box center [571, 118] width 55 height 13
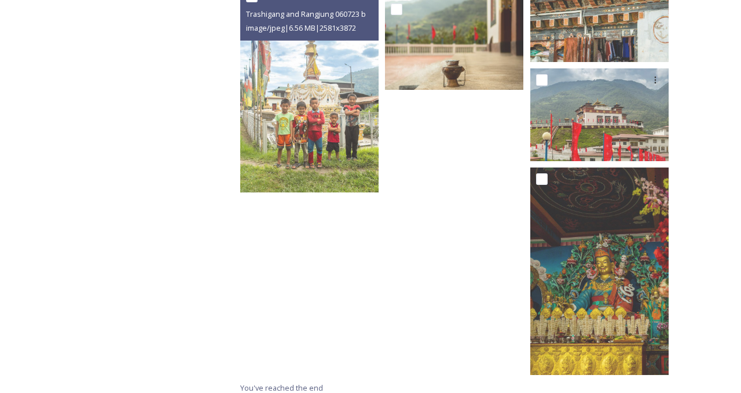
scroll to position [3259, 0]
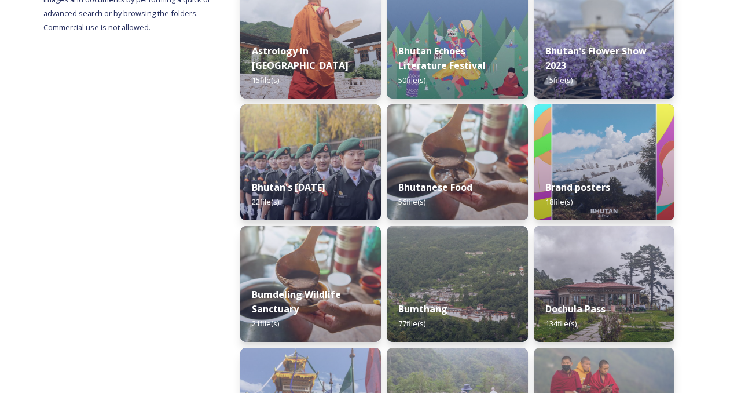
scroll to position [181, 0]
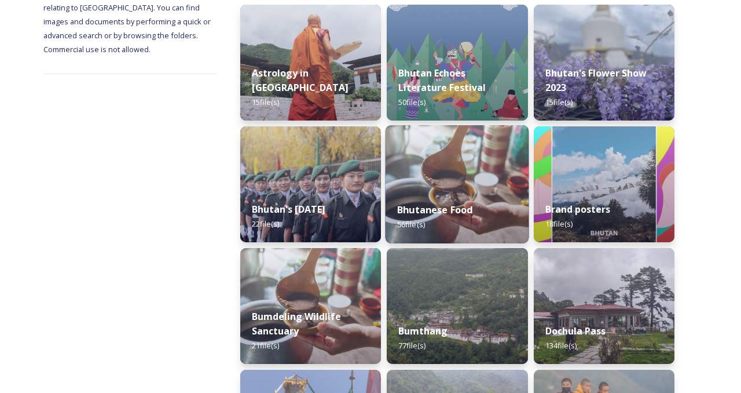
click at [436, 190] on img at bounding box center [458, 184] width 144 height 118
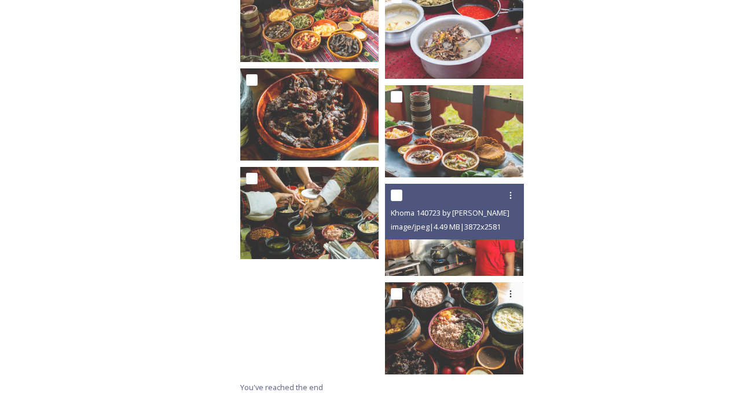
scroll to position [2413, 0]
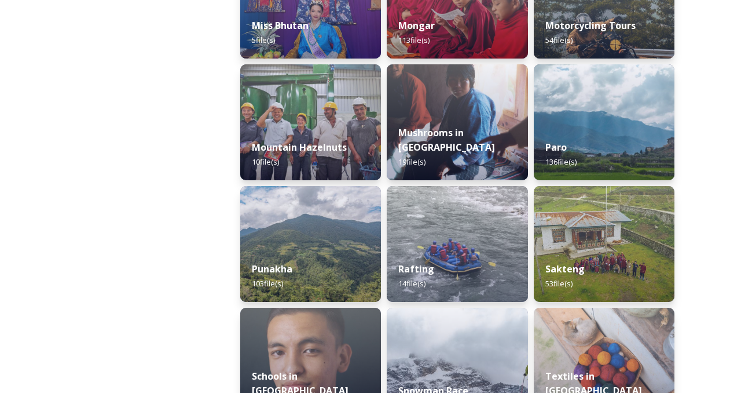
scroll to position [973, 0]
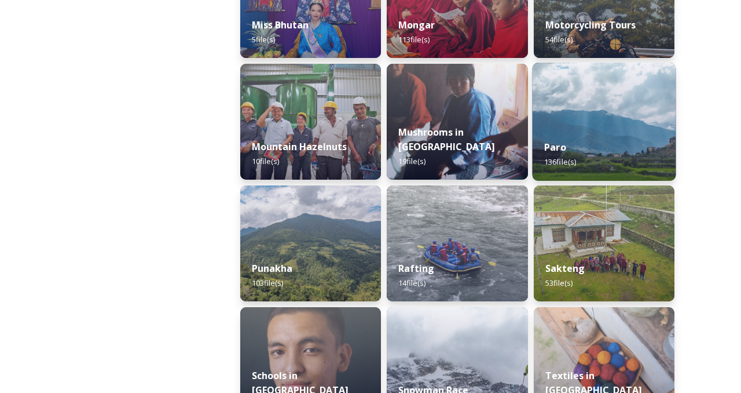
click at [617, 115] on img at bounding box center [604, 122] width 144 height 118
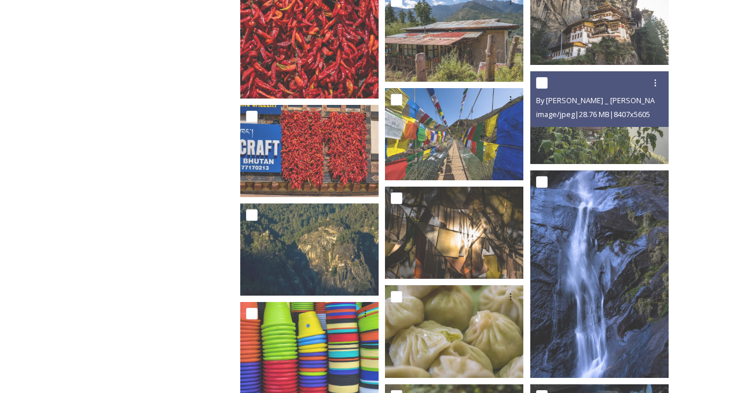
scroll to position [1668, 0]
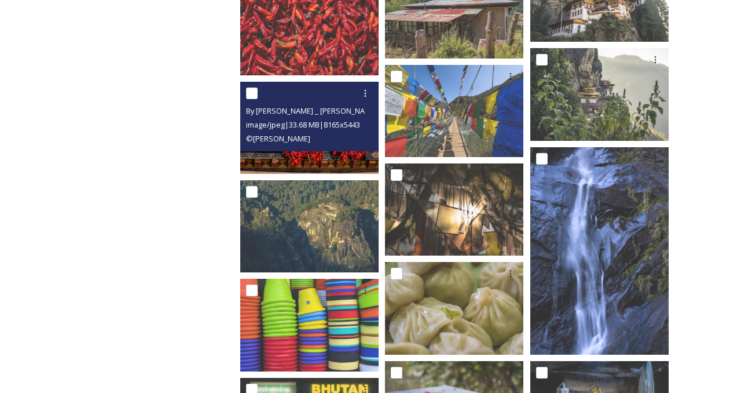
click at [318, 159] on img at bounding box center [309, 128] width 138 height 92
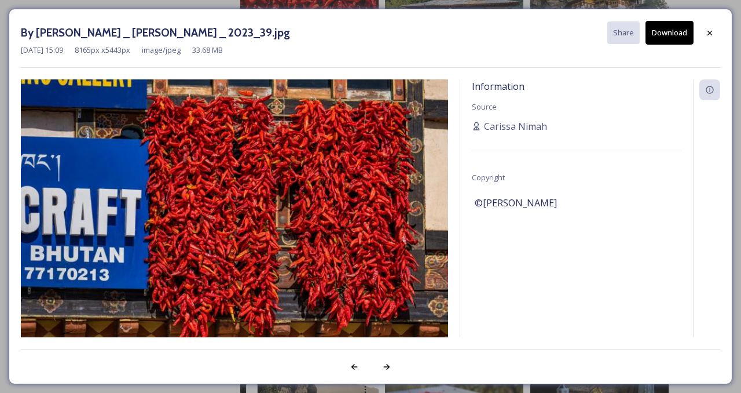
click at [663, 33] on button "Download" at bounding box center [670, 33] width 48 height 24
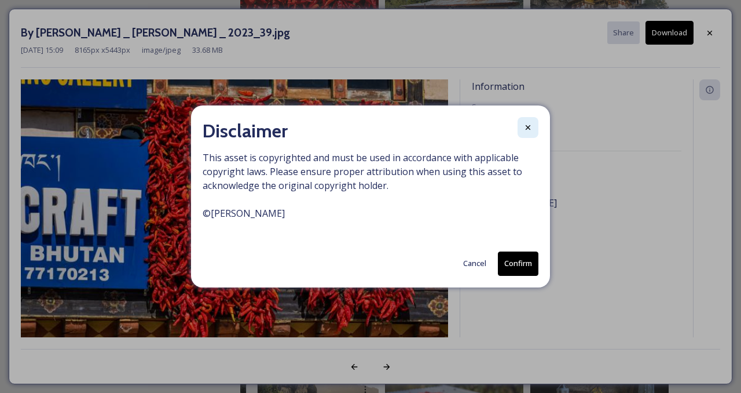
click at [527, 124] on icon at bounding box center [528, 127] width 9 height 9
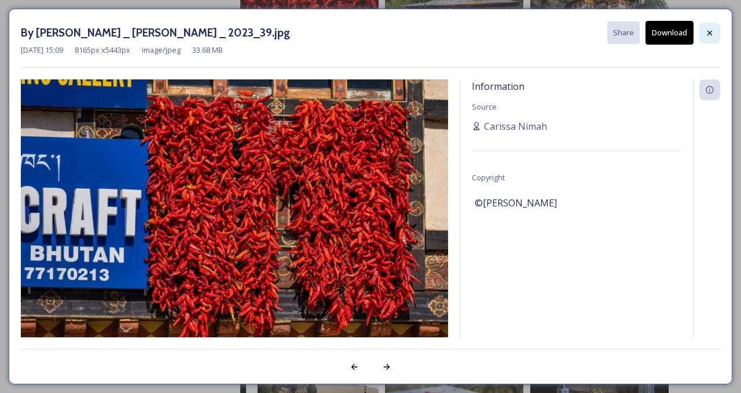
click at [709, 31] on icon at bounding box center [710, 32] width 5 height 5
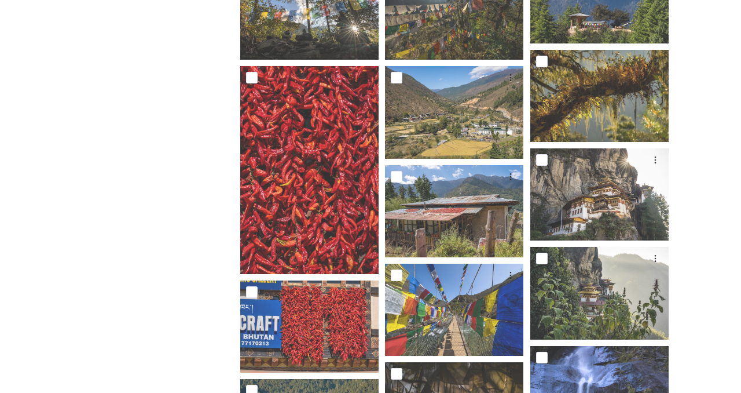
scroll to position [1460, 0]
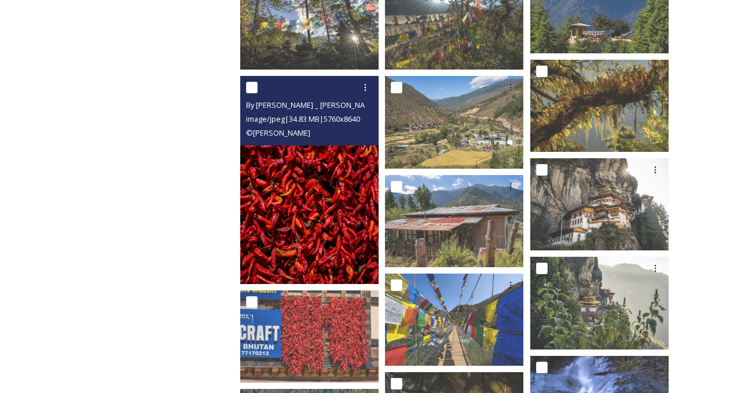
click at [290, 203] on img at bounding box center [309, 180] width 138 height 208
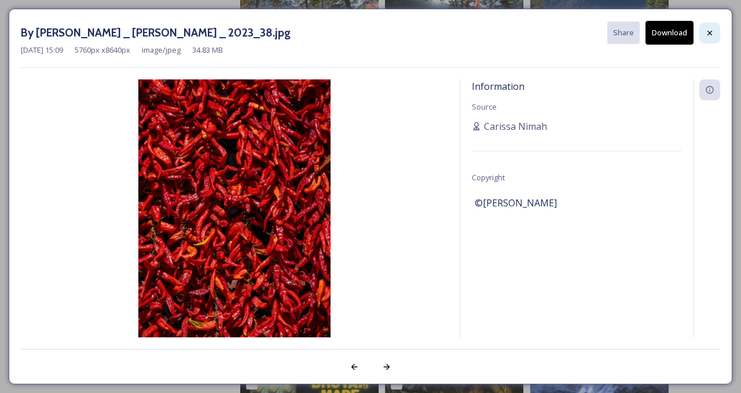
click at [710, 36] on icon at bounding box center [710, 32] width 9 height 9
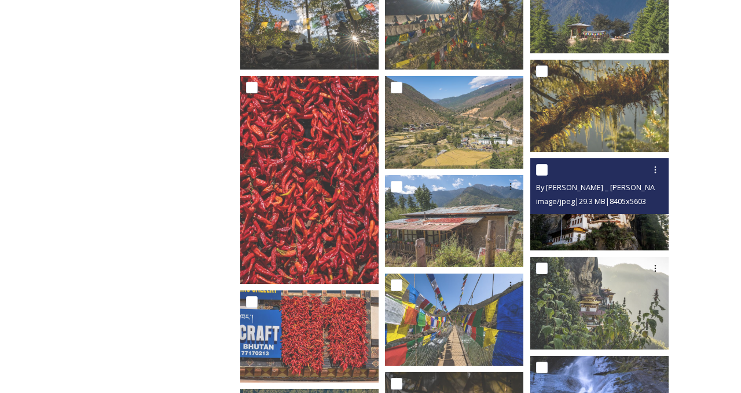
click at [576, 226] on img at bounding box center [600, 204] width 138 height 92
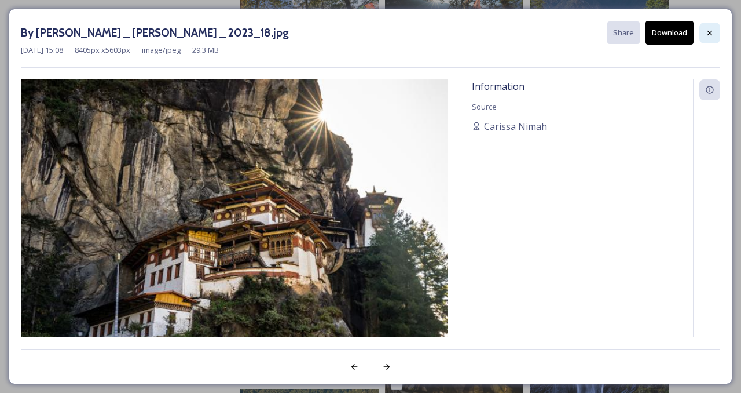
click at [712, 32] on icon at bounding box center [710, 32] width 9 height 9
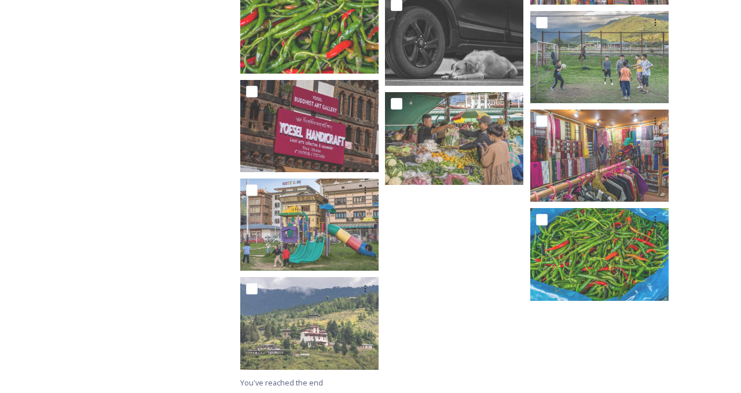
scroll to position [5393, 0]
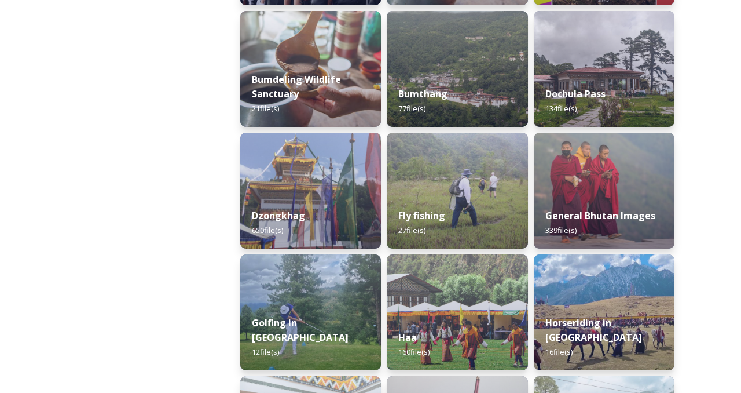
scroll to position [440, 0]
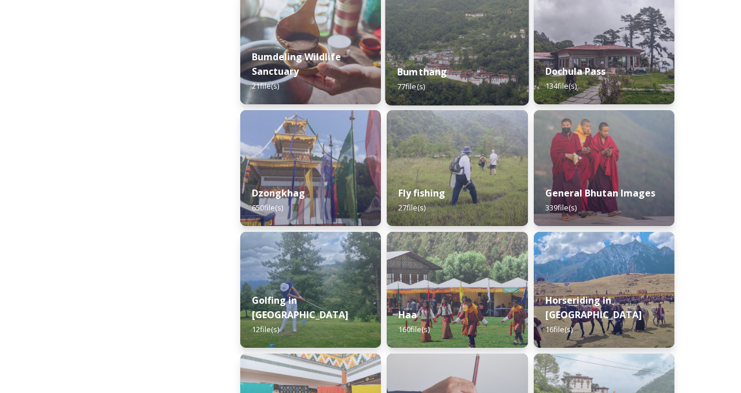
click at [427, 64] on div "Bumthang 77 file(s)" at bounding box center [458, 79] width 144 height 53
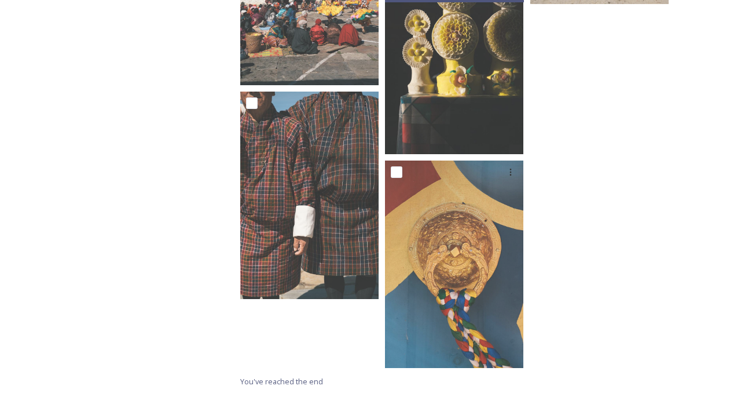
scroll to position [4256, 0]
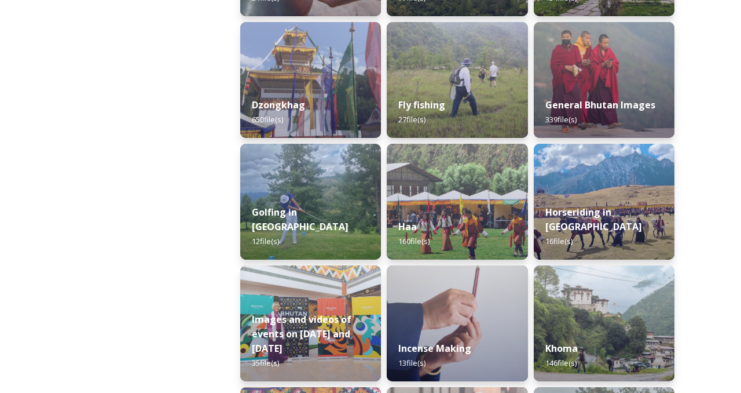
scroll to position [533, 0]
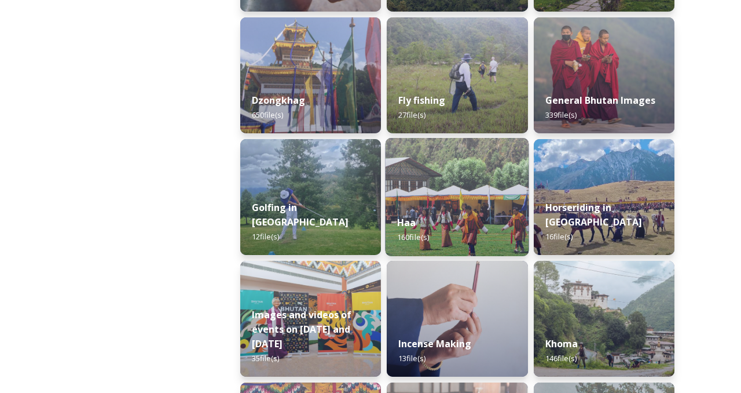
click at [441, 180] on img at bounding box center [458, 197] width 144 height 118
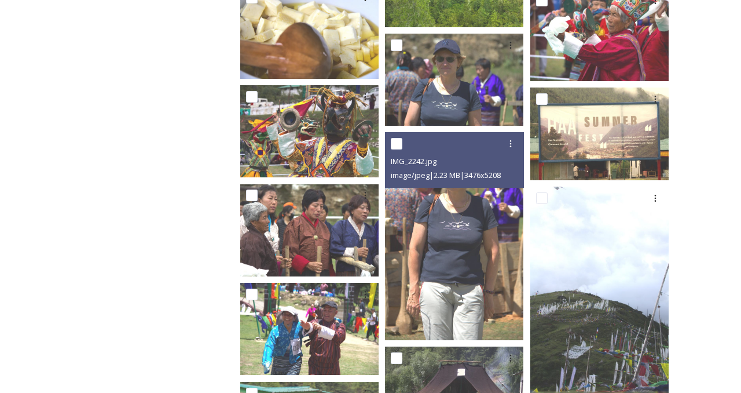
scroll to position [2757, 0]
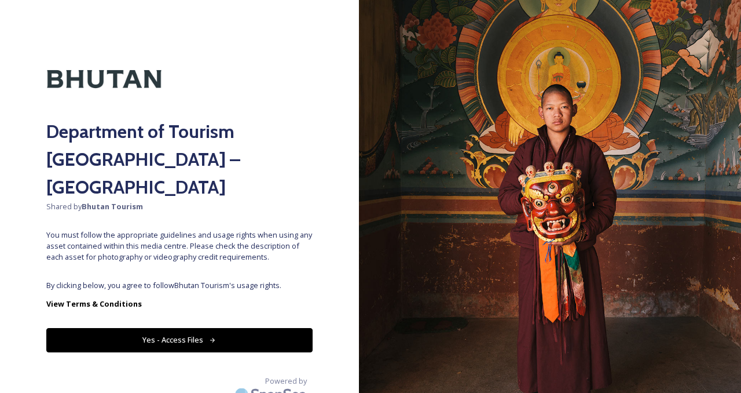
click at [260, 328] on button "Yes - Access Files" at bounding box center [179, 340] width 266 height 24
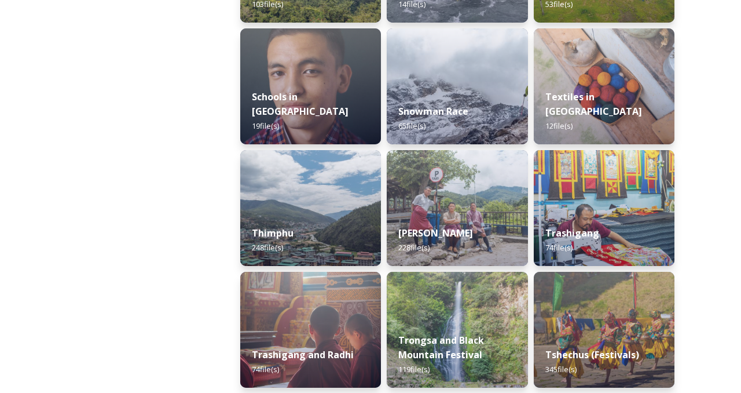
scroll to position [1252, 0]
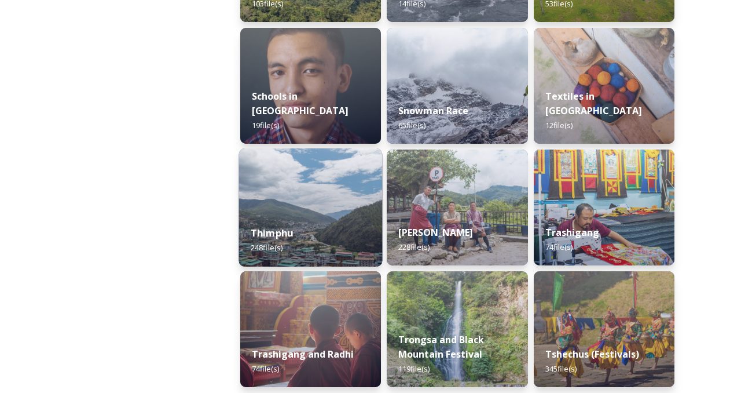
click at [342, 206] on img at bounding box center [311, 207] width 144 height 118
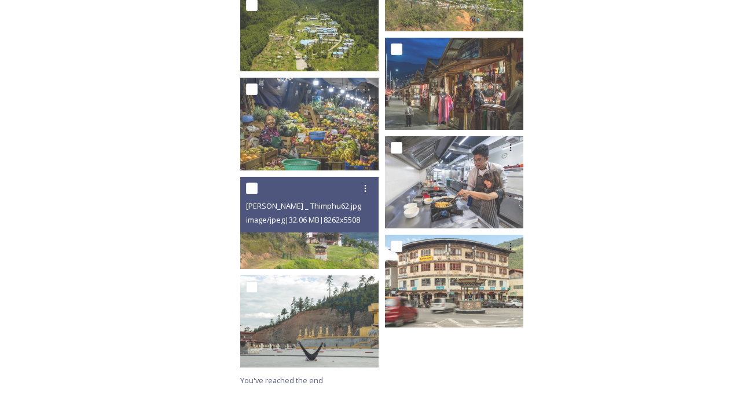
scroll to position [9015, 0]
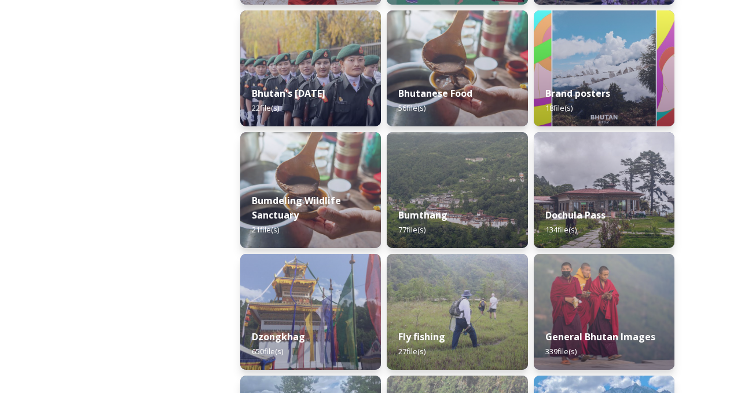
scroll to position [301, 0]
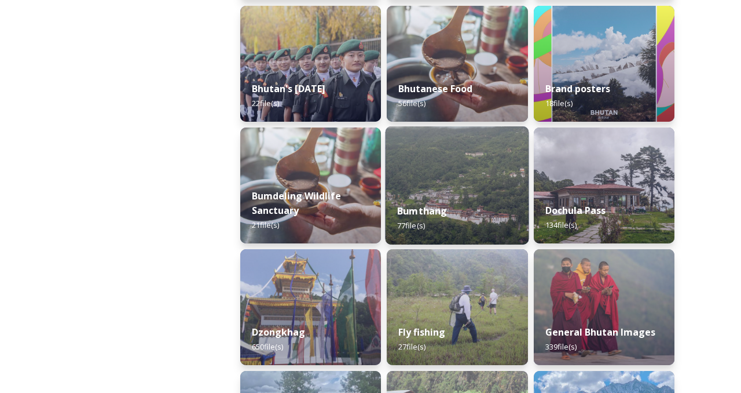
click at [433, 189] on img at bounding box center [458, 185] width 144 height 118
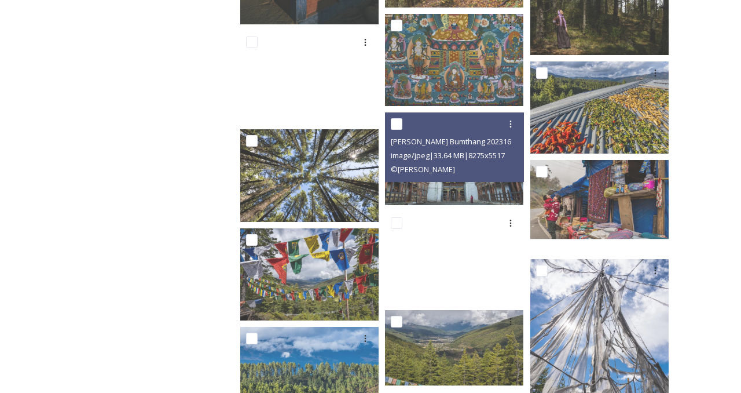
scroll to position [1645, 0]
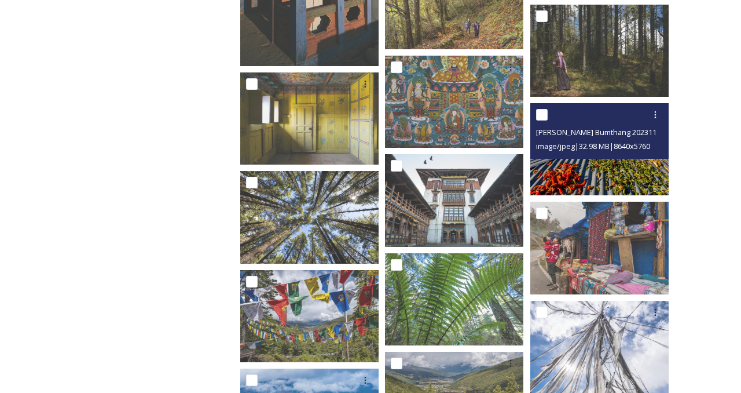
click at [570, 173] on img at bounding box center [600, 149] width 138 height 92
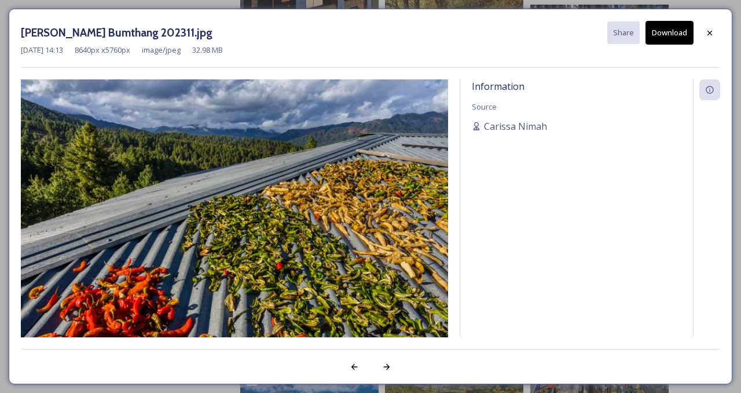
click at [554, 97] on div "Information Source [PERSON_NAME]" at bounding box center [577, 208] width 233 height 258
click at [660, 31] on button "Download" at bounding box center [670, 33] width 48 height 24
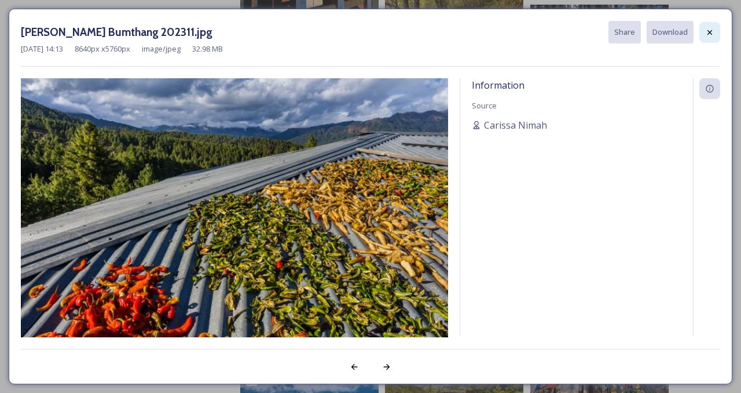
click at [709, 31] on icon at bounding box center [710, 32] width 5 height 5
